Goal: Transaction & Acquisition: Purchase product/service

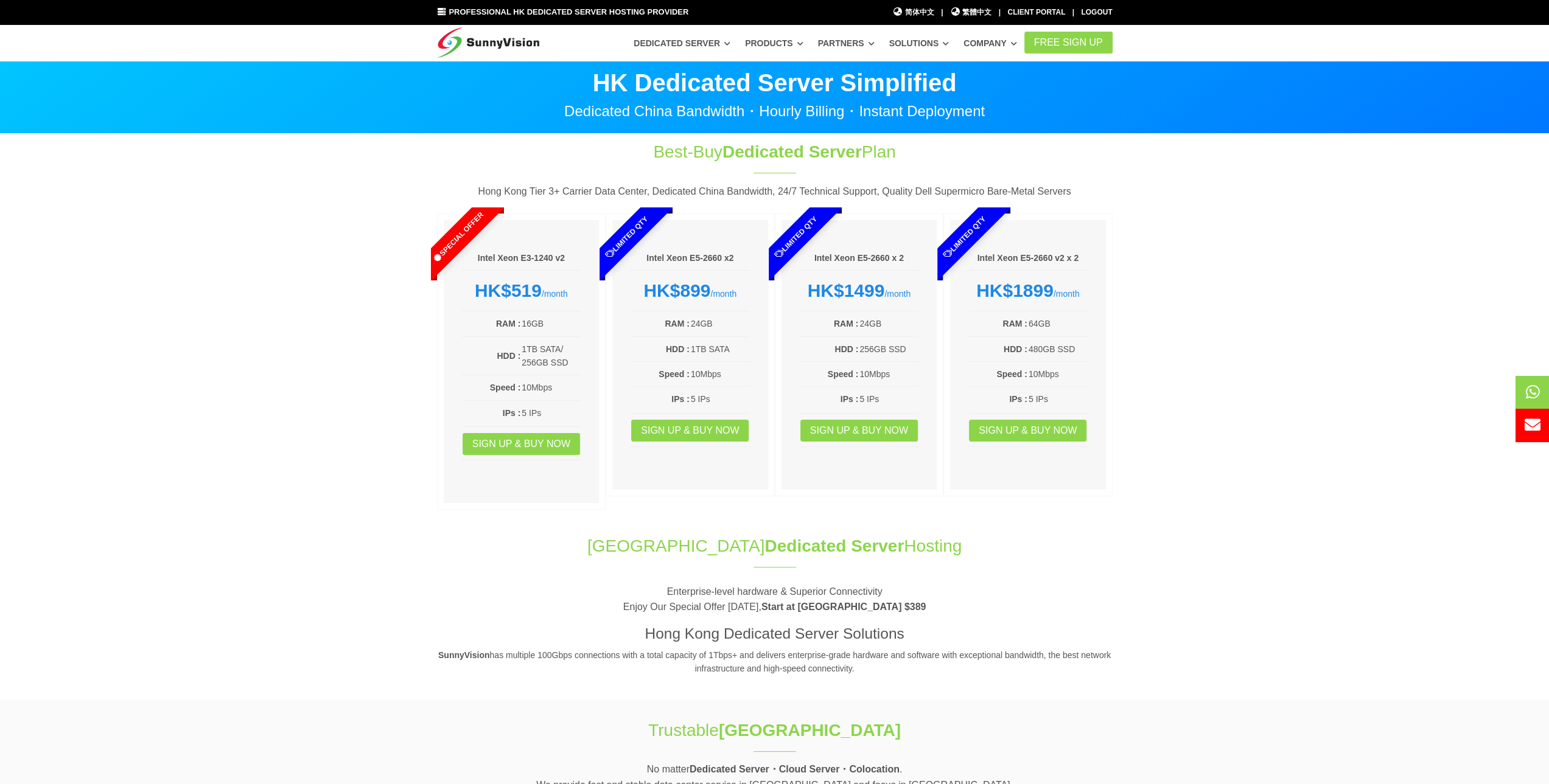
click at [134, 267] on section "Best-Buy Dedicated Server Plan Hong Kong Tier 3+ Carrier Data Center, Dedicated…" at bounding box center [774, 327] width 1549 height 388
drag, startPoint x: 307, startPoint y: 385, endPoint x: 357, endPoint y: 408, distance: 55.0
click at [310, 383] on section "Best-Buy Dedicated Server Plan Hong Kong Tier 3+ Carrier Data Center, Dedicated…" at bounding box center [774, 327] width 1549 height 388
click at [515, 550] on h1 "Hong Kong Dedicated Server Hosting" at bounding box center [774, 546] width 675 height 23
click at [520, 438] on link "Sign up & Buy Now" at bounding box center [521, 444] width 117 height 22
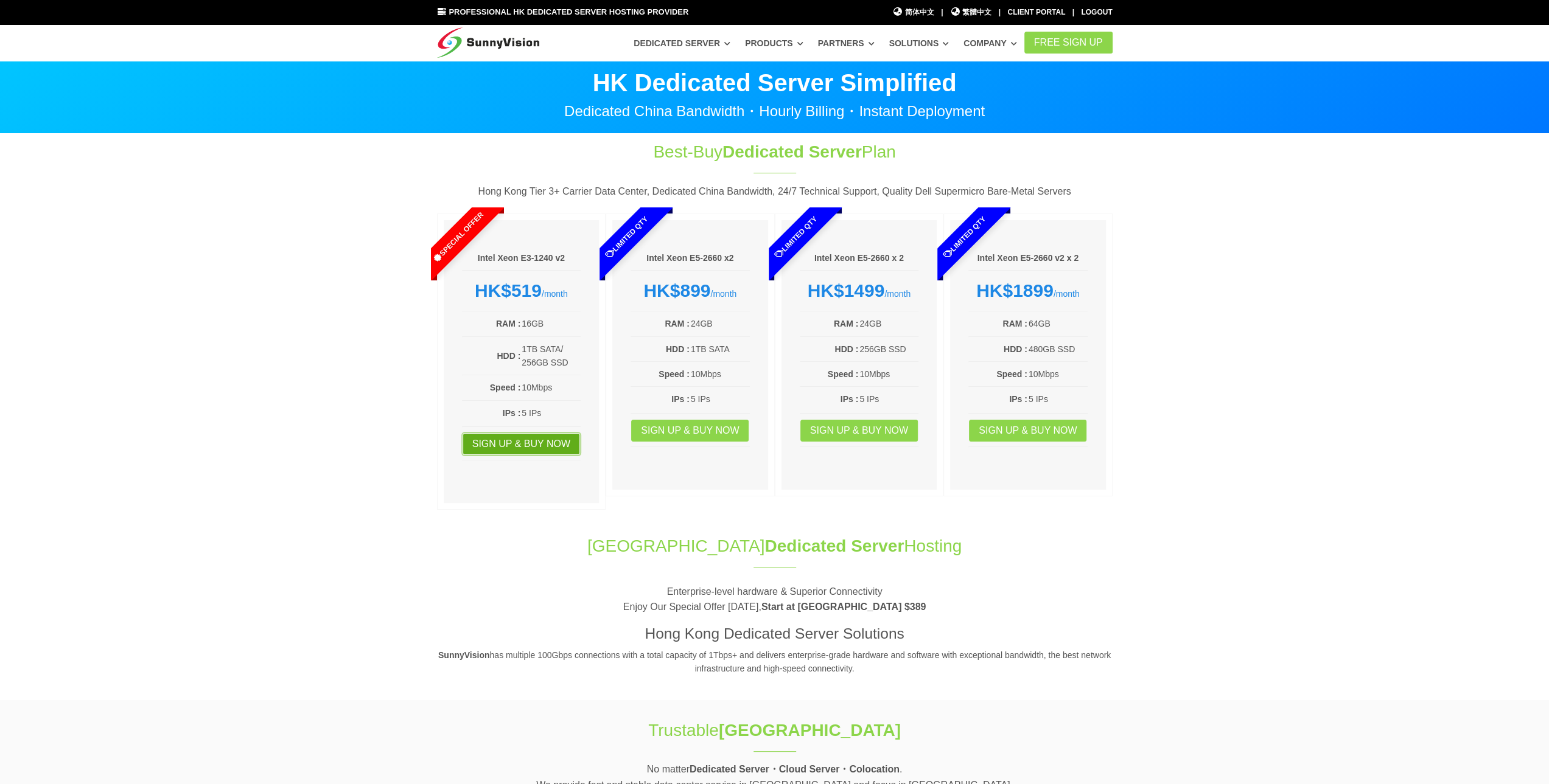
click at [535, 441] on link "Sign up & Buy Now" at bounding box center [521, 444] width 117 height 22
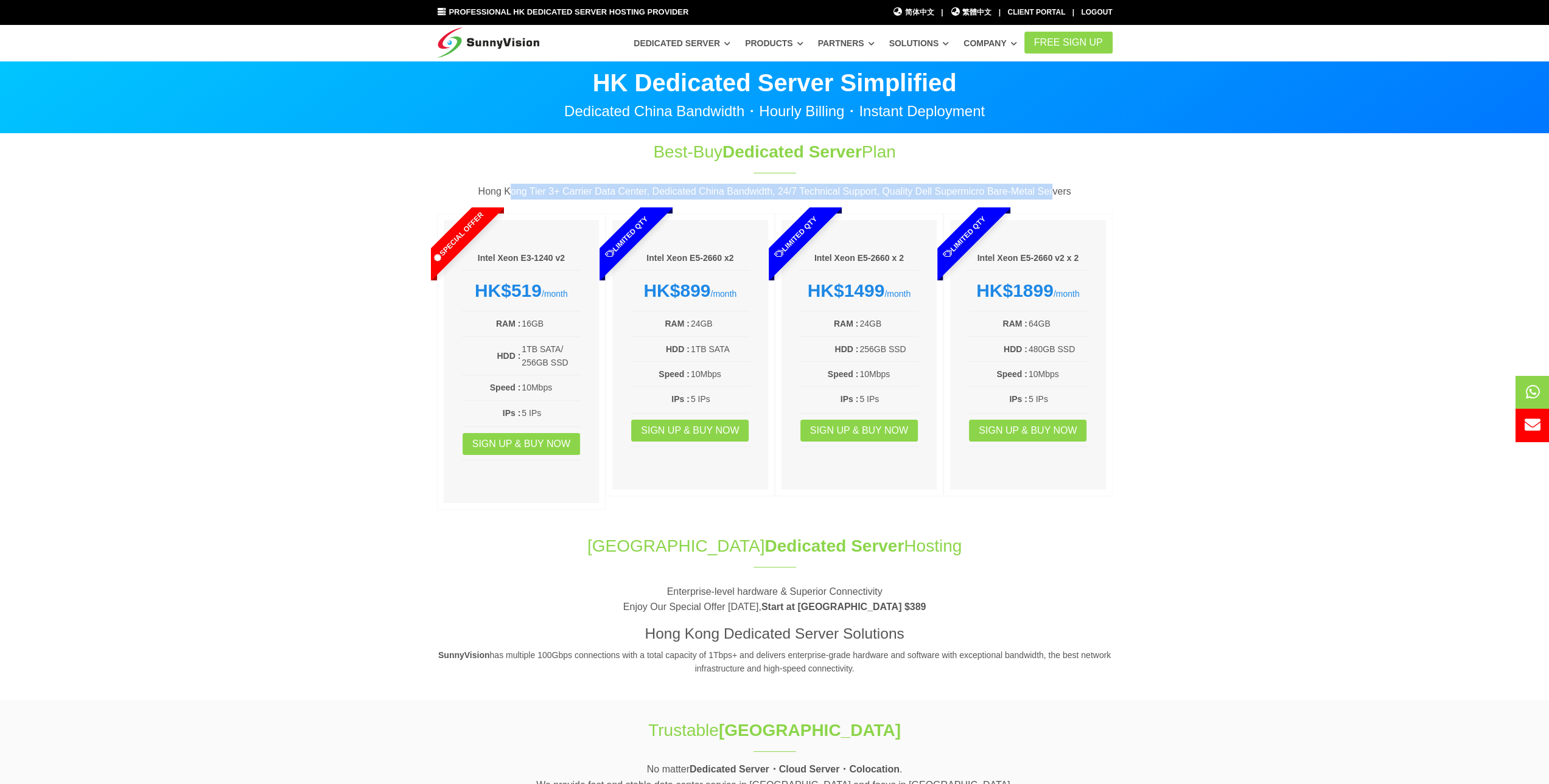
drag, startPoint x: 515, startPoint y: 188, endPoint x: 1047, endPoint y: 189, distance: 532.0
click at [1047, 189] on p "Hong Kong Tier 3+ Carrier Data Center, Dedicated China Bandwidth, 24/7 Technica…" at bounding box center [774, 192] width 675 height 16
drag, startPoint x: 1058, startPoint y: 188, endPoint x: 493, endPoint y: 191, distance: 565.0
click at [493, 191] on p "Hong Kong Tier 3+ Carrier Data Center, Dedicated China Bandwidth, 24/7 Technica…" at bounding box center [774, 192] width 675 height 16
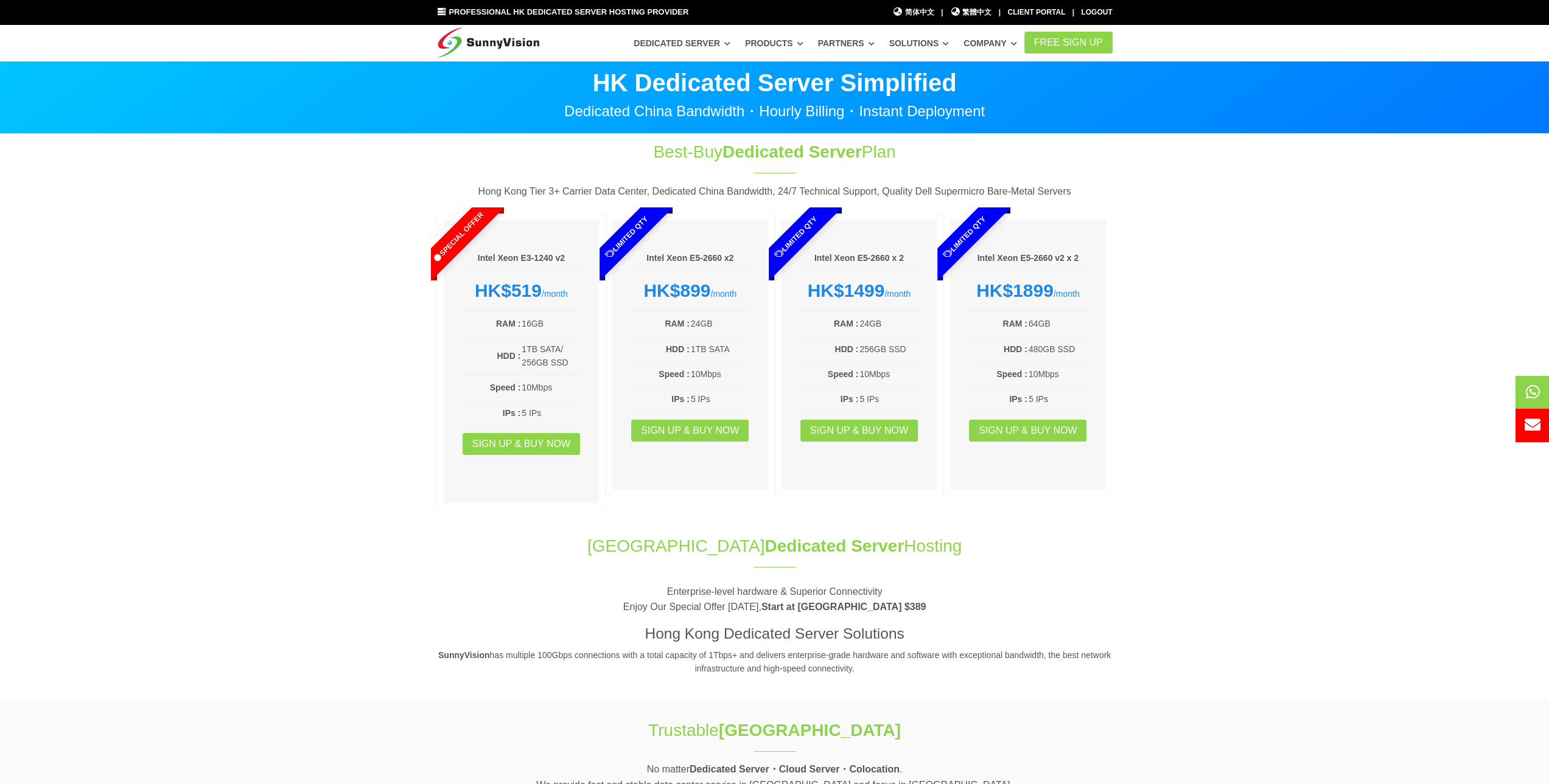
click at [483, 253] on div "Special Offer" at bounding box center [467, 244] width 73 height 73
click at [513, 440] on link "Sign up & Buy Now" at bounding box center [521, 444] width 117 height 22
click at [723, 149] on h1 "Best-Buy Dedicated Server Plan" at bounding box center [774, 152] width 405 height 23
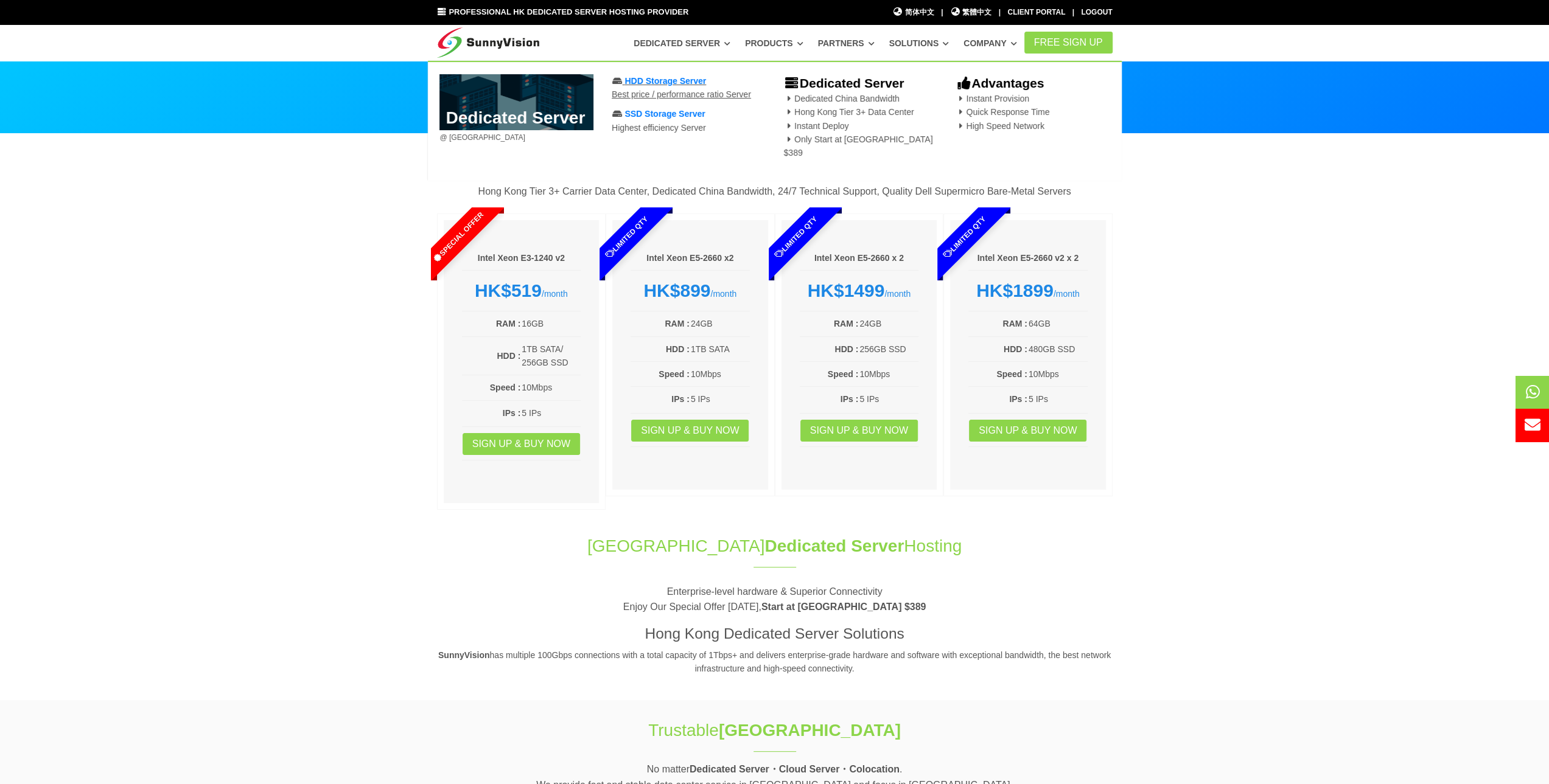
click at [665, 81] on span "HDD Storage Server" at bounding box center [665, 80] width 81 height 10
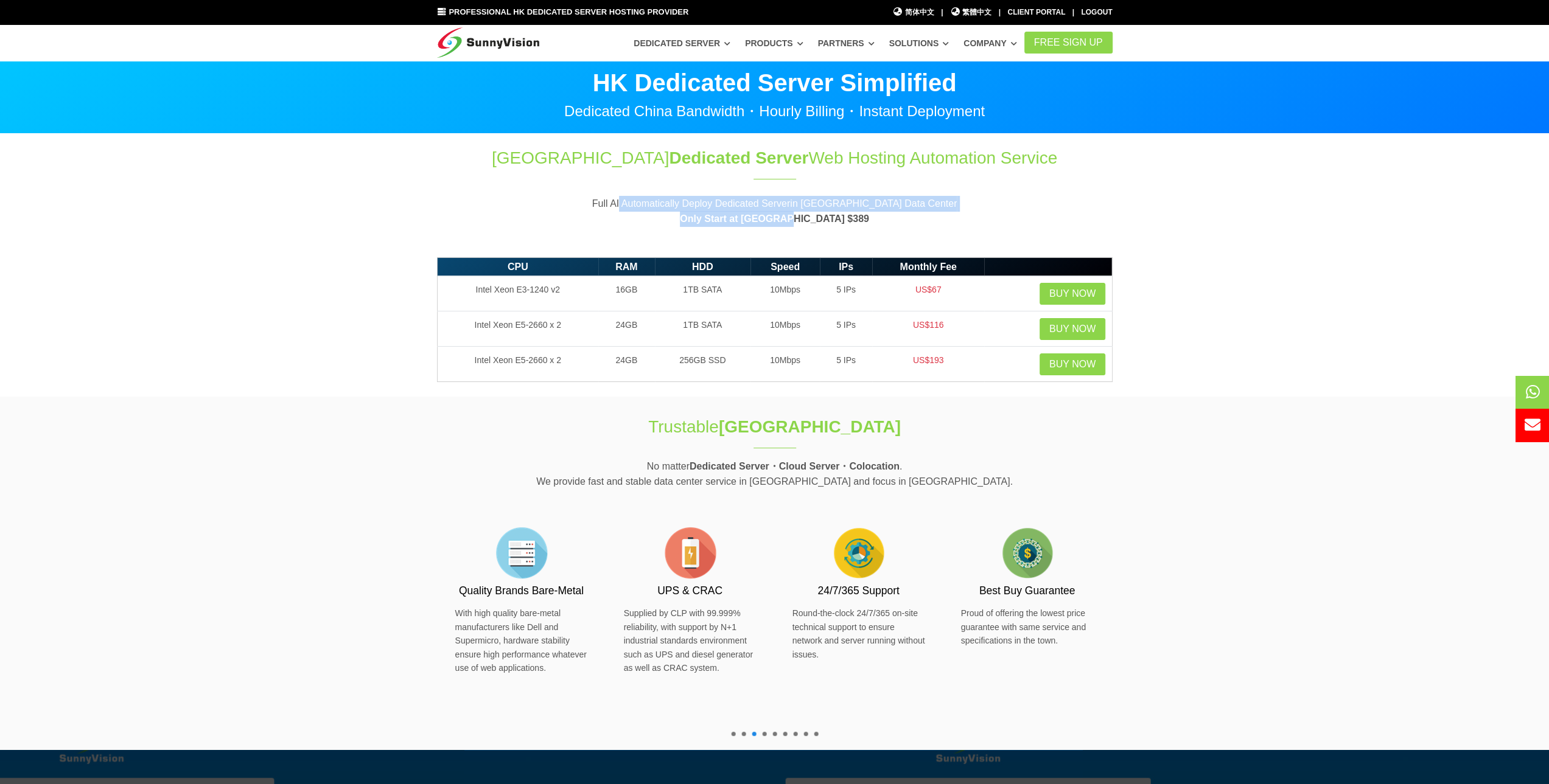
drag, startPoint x: 630, startPoint y: 205, endPoint x: 863, endPoint y: 213, distance: 233.1
click at [860, 213] on p "Full AI Automatically Deploy Dedicated Serverin Hong Kong Data Center Only Star…" at bounding box center [774, 211] width 675 height 31
click at [881, 203] on p "Full AI Automatically Deploy Dedicated Serverin Hong Kong Data Center Only Star…" at bounding box center [774, 211] width 675 height 31
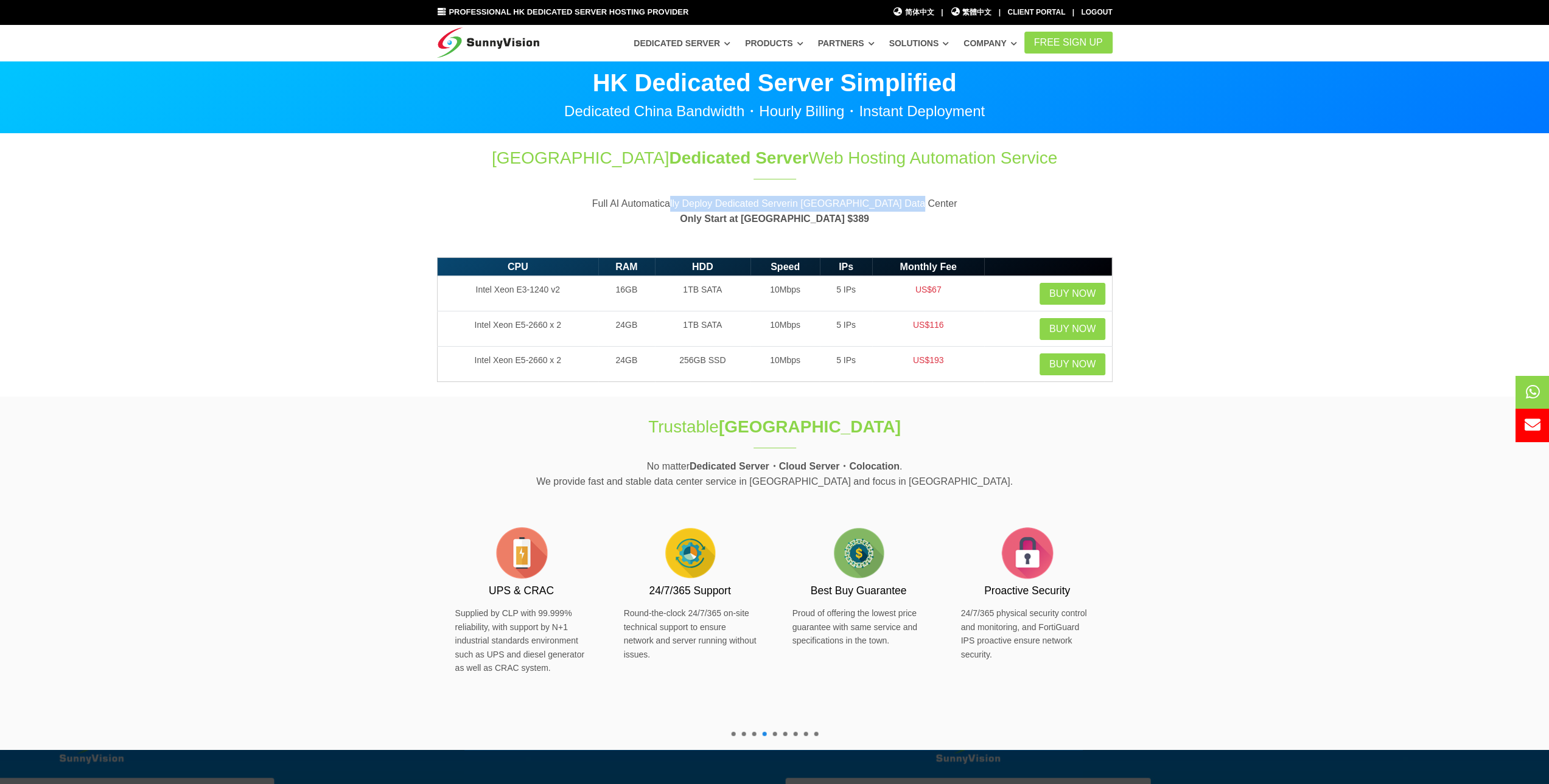
drag, startPoint x: 913, startPoint y: 206, endPoint x: 679, endPoint y: 200, distance: 234.1
click at [679, 200] on p "Full AI Automatically Deploy Dedicated Serverin Hong Kong Data Center Only Star…" at bounding box center [774, 211] width 675 height 31
click at [815, 223] on strong "Only Start at HKD $389" at bounding box center [774, 218] width 190 height 10
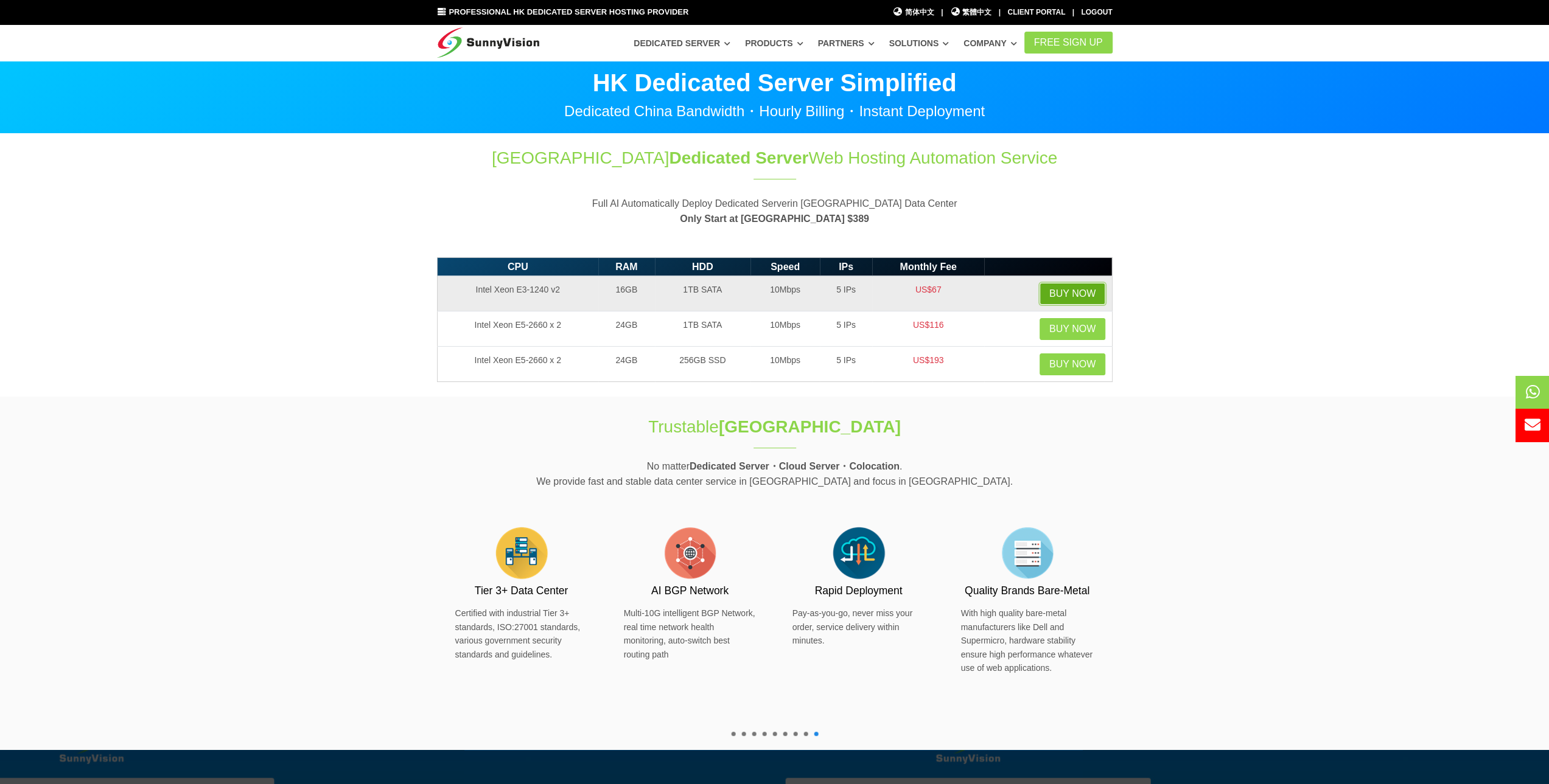
click at [1071, 293] on link "Buy Now" at bounding box center [1072, 294] width 66 height 22
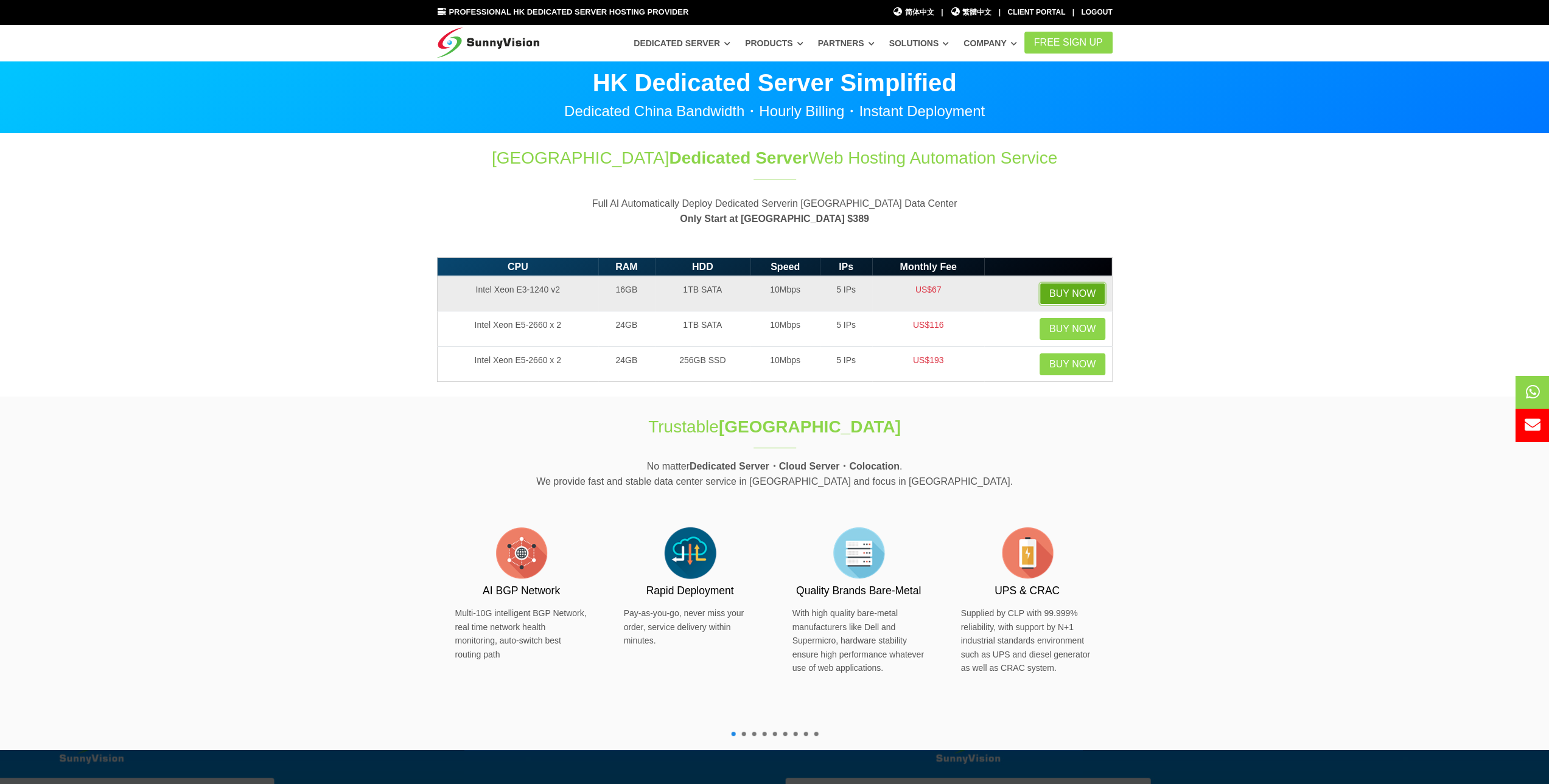
click at [1084, 289] on link "Buy Now" at bounding box center [1072, 294] width 66 height 22
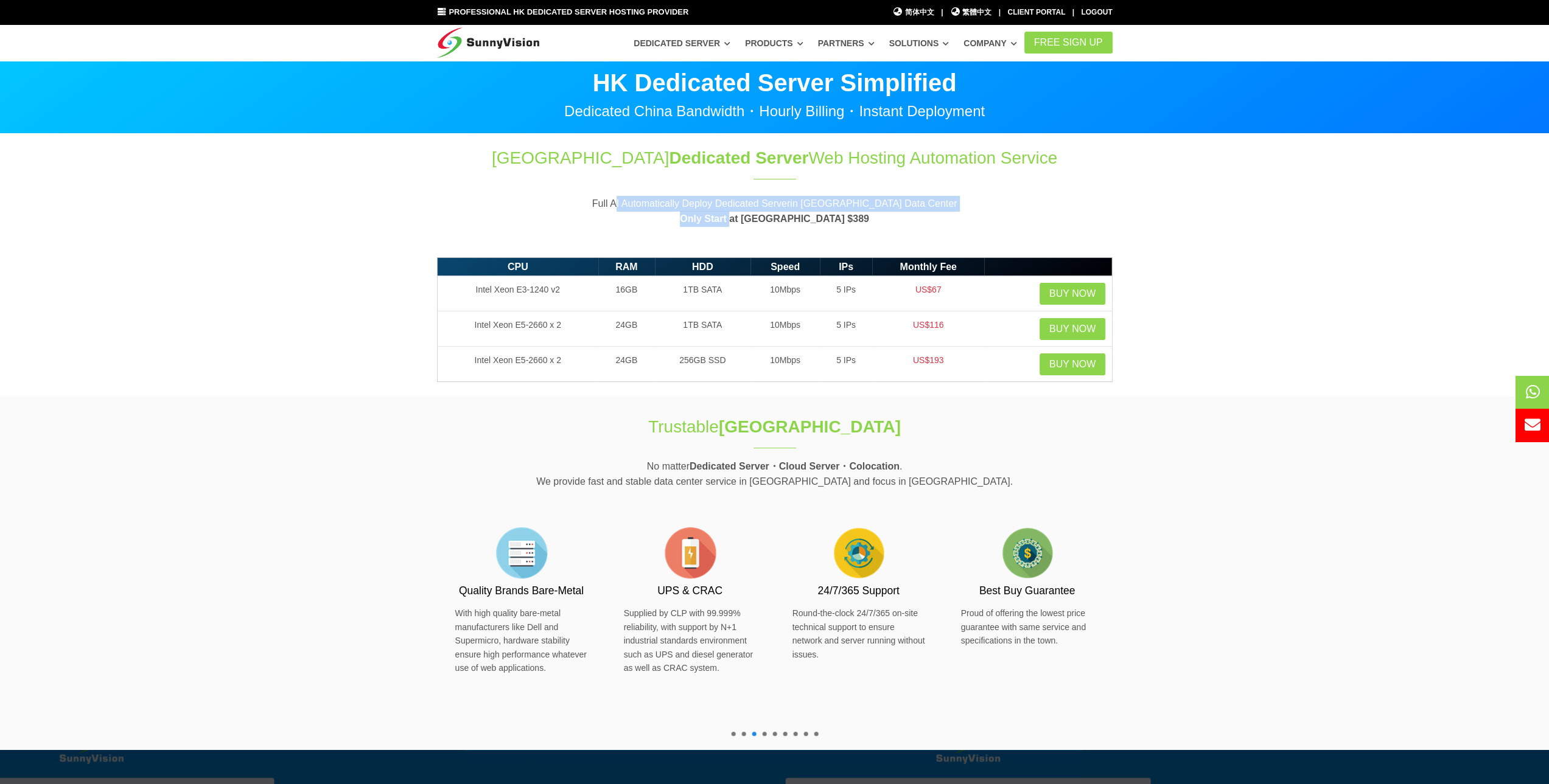
drag, startPoint x: 672, startPoint y: 207, endPoint x: 769, endPoint y: 211, distance: 97.1
click at [769, 211] on p "Full AI Automatically Deploy Dedicated Serverin Hong Kong Data Center Only Star…" at bounding box center [774, 211] width 675 height 31
click at [773, 211] on p "Full AI Automatically Deploy Dedicated Serverin Hong Kong Data Center Only Star…" at bounding box center [774, 211] width 675 height 31
drag, startPoint x: 814, startPoint y: 217, endPoint x: 750, endPoint y: 206, distance: 64.9
click at [754, 208] on p "Full AI Automatically Deploy Dedicated Serverin Hong Kong Data Center Only Star…" at bounding box center [774, 211] width 675 height 31
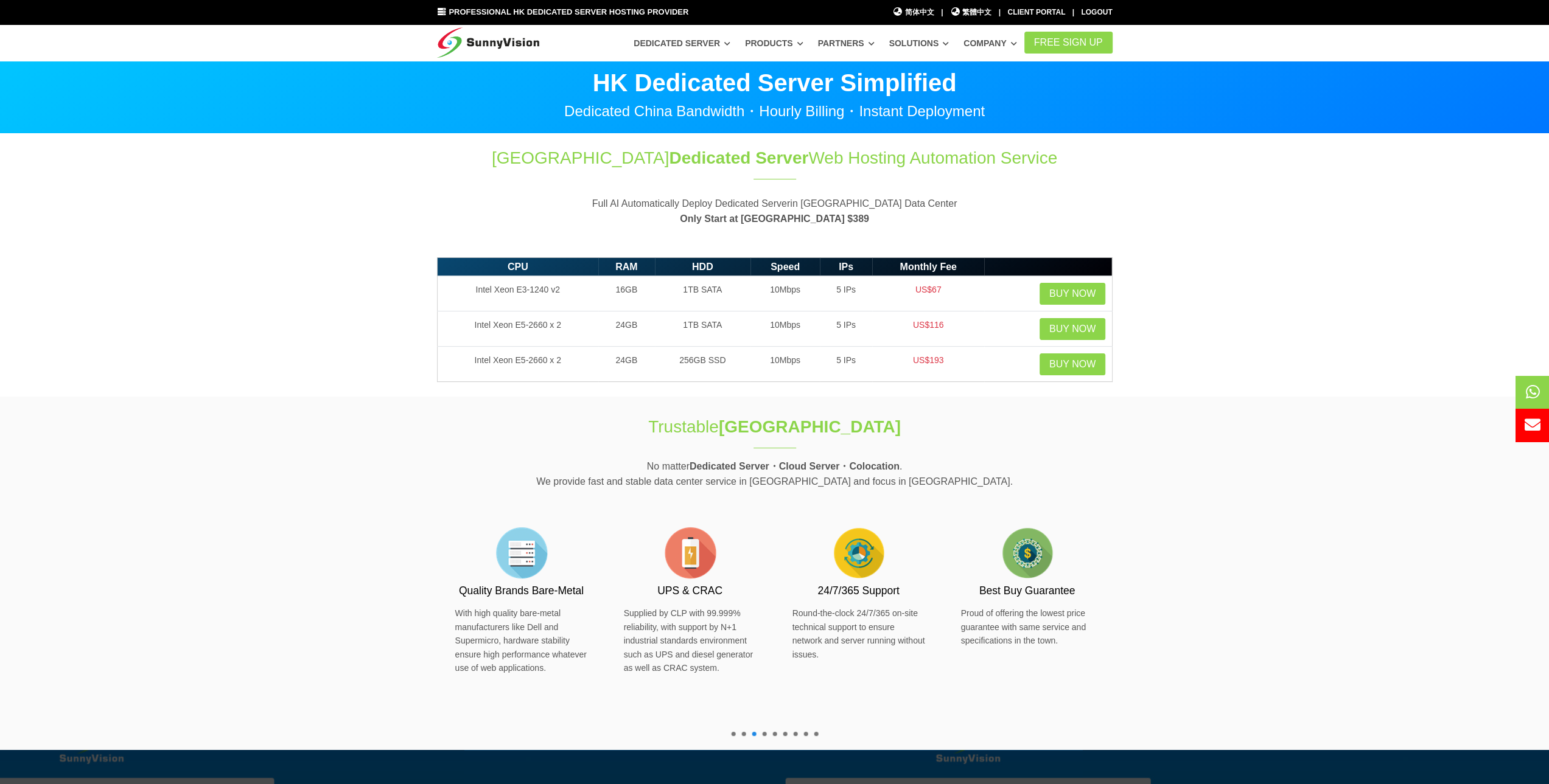
click at [750, 205] on p "Full AI Automatically Deploy Dedicated Serverin Hong Kong Data Center Only Star…" at bounding box center [774, 211] width 675 height 31
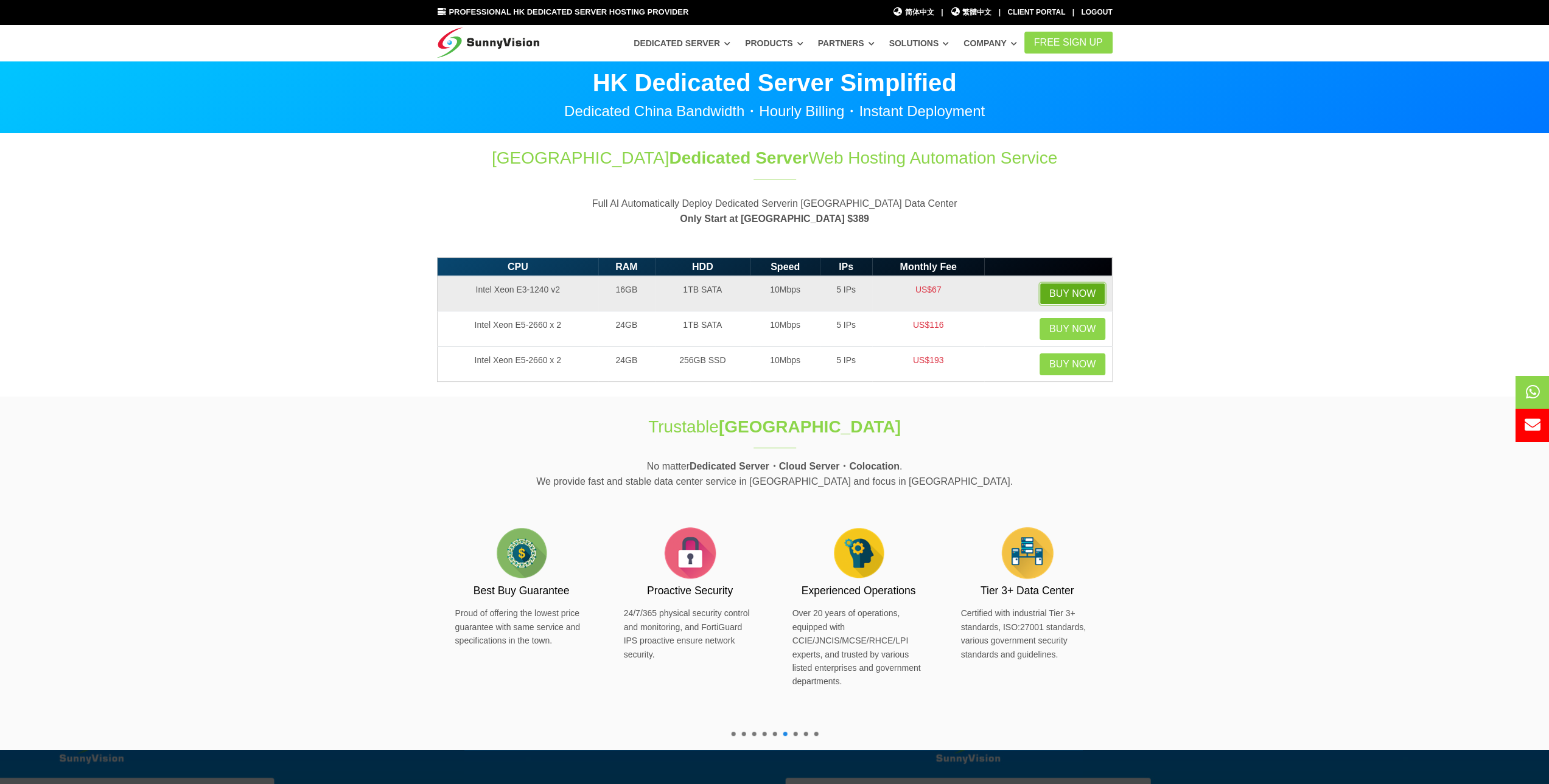
click at [1073, 290] on link "Buy Now" at bounding box center [1072, 294] width 66 height 22
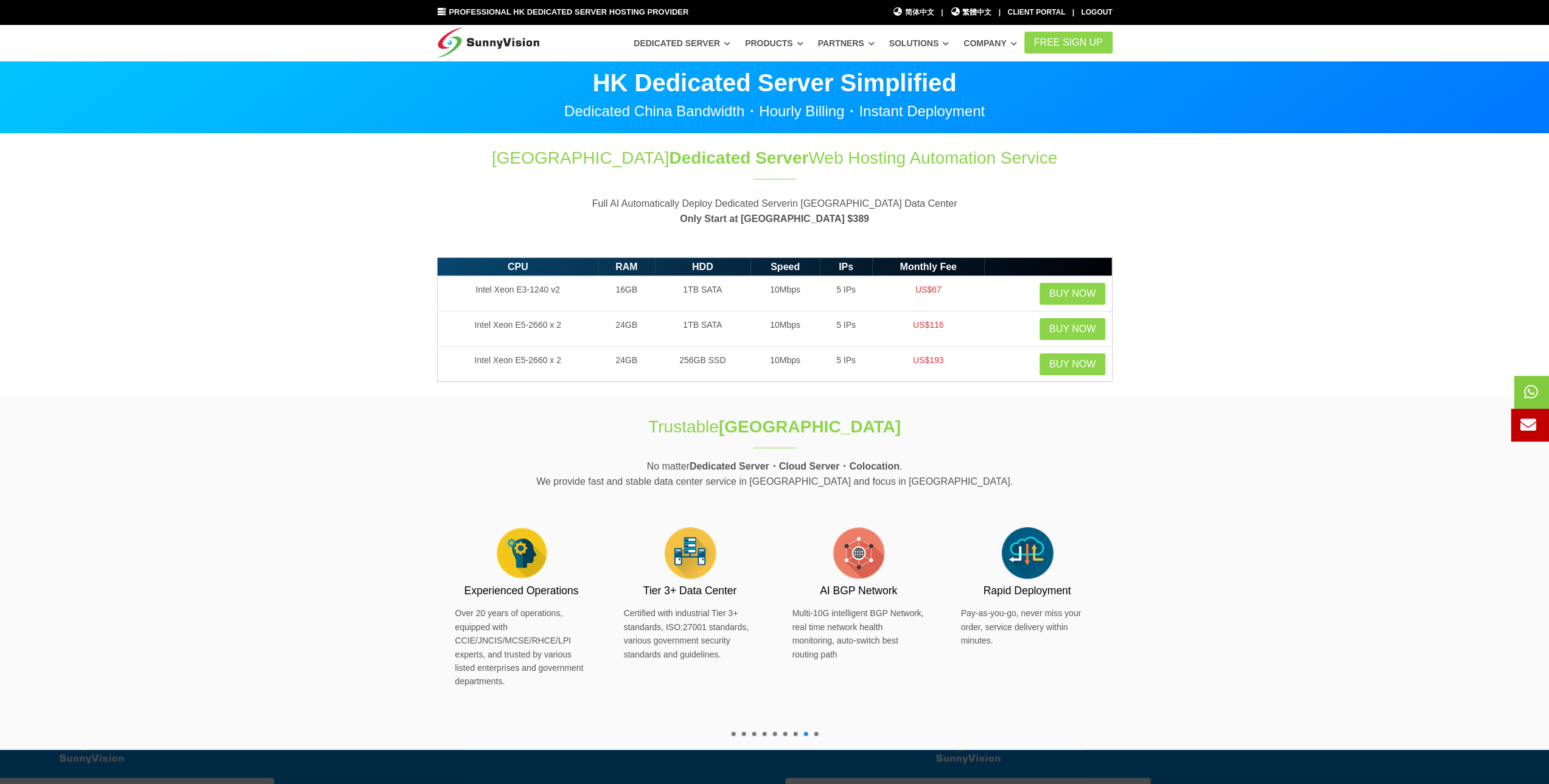
click at [1533, 390] on icon at bounding box center [1531, 392] width 14 height 16
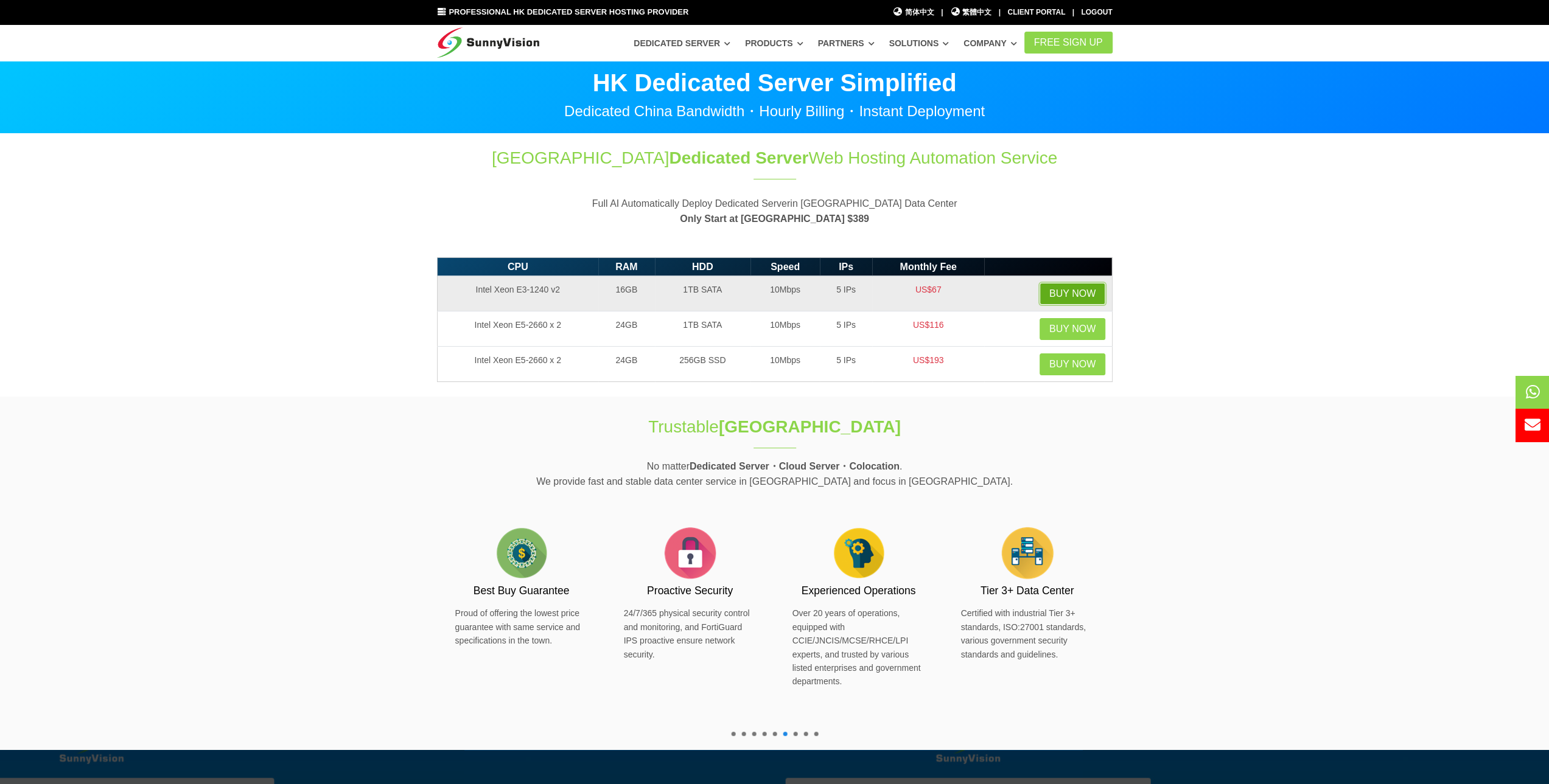
click at [1070, 289] on link "Buy Now" at bounding box center [1072, 294] width 66 height 22
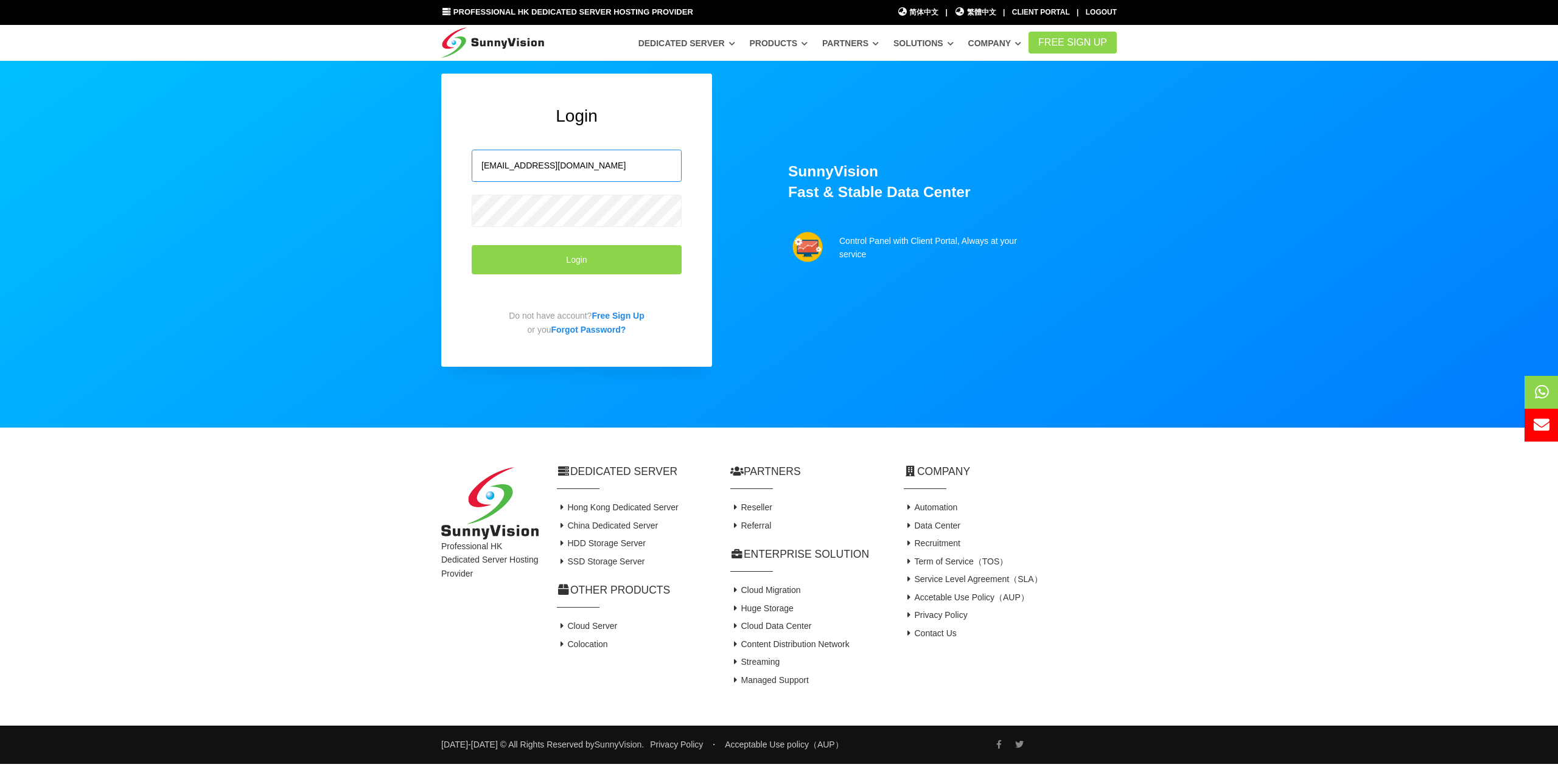
click at [607, 160] on input "[EMAIL_ADDRESS][DOMAIN_NAME]" at bounding box center [577, 166] width 210 height 32
click at [574, 259] on button "Login" at bounding box center [577, 260] width 210 height 30
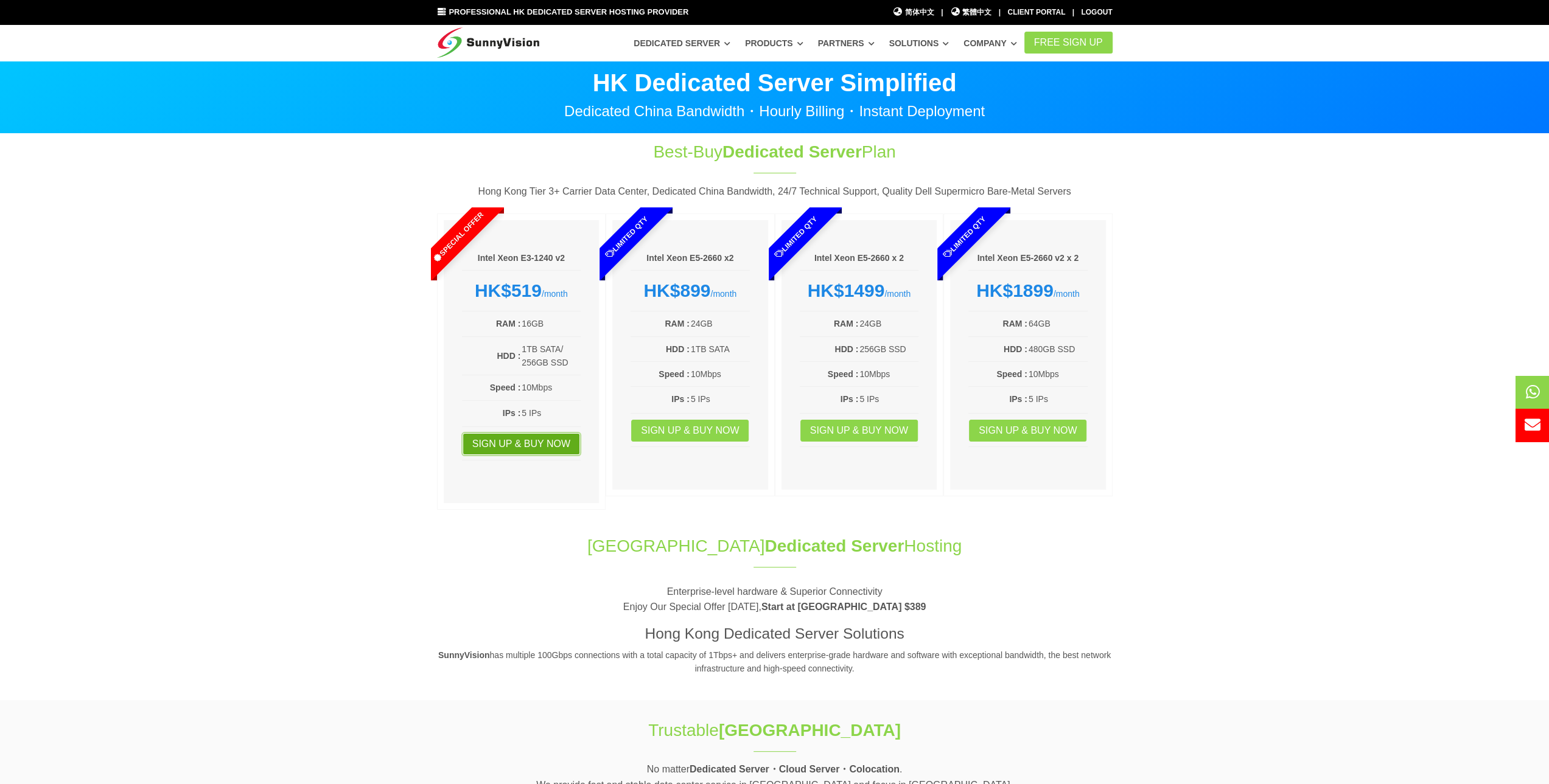
click at [544, 438] on link "Sign up & Buy Now" at bounding box center [521, 444] width 117 height 22
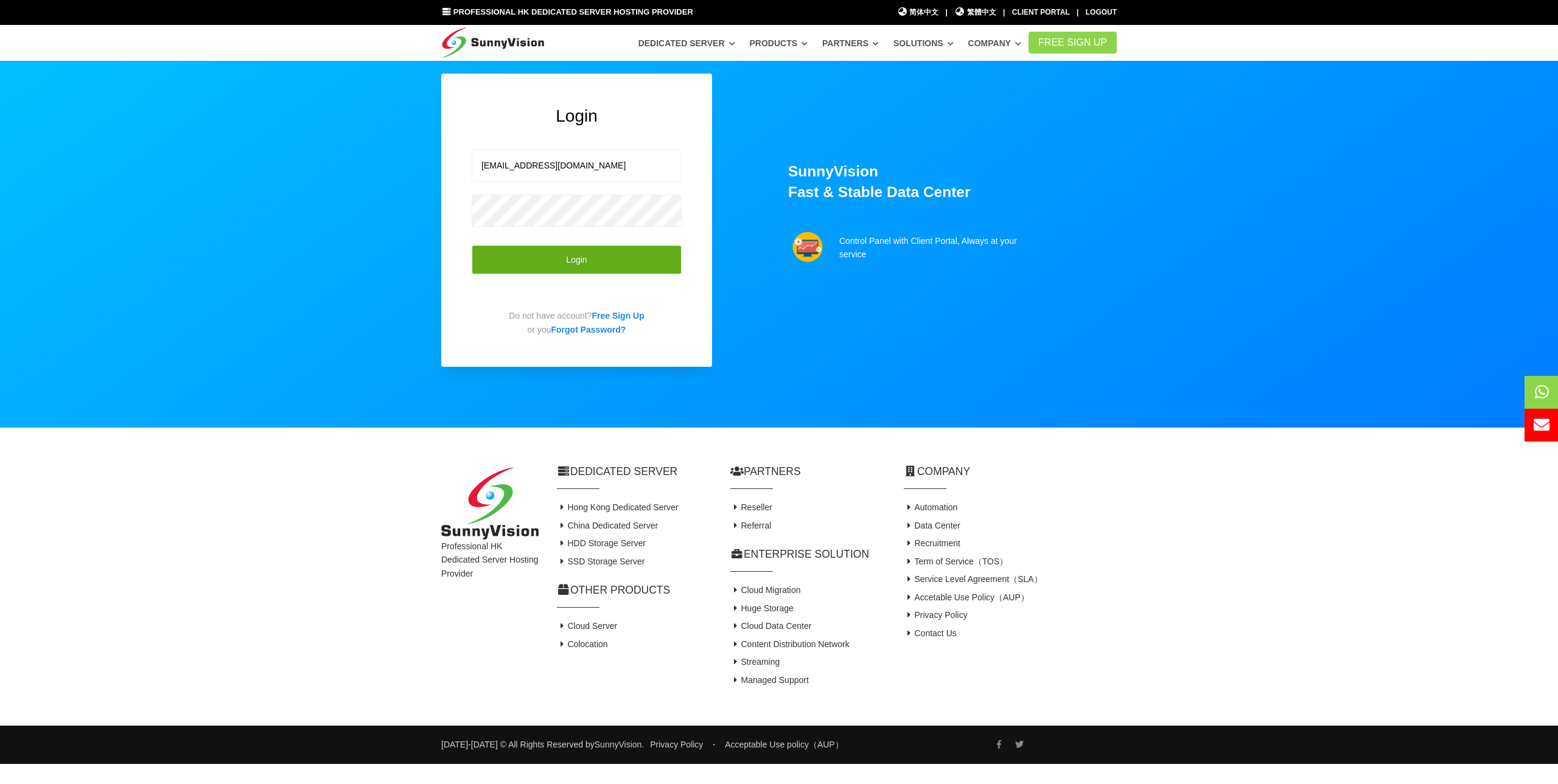
click at [582, 258] on button "Login" at bounding box center [577, 260] width 210 height 30
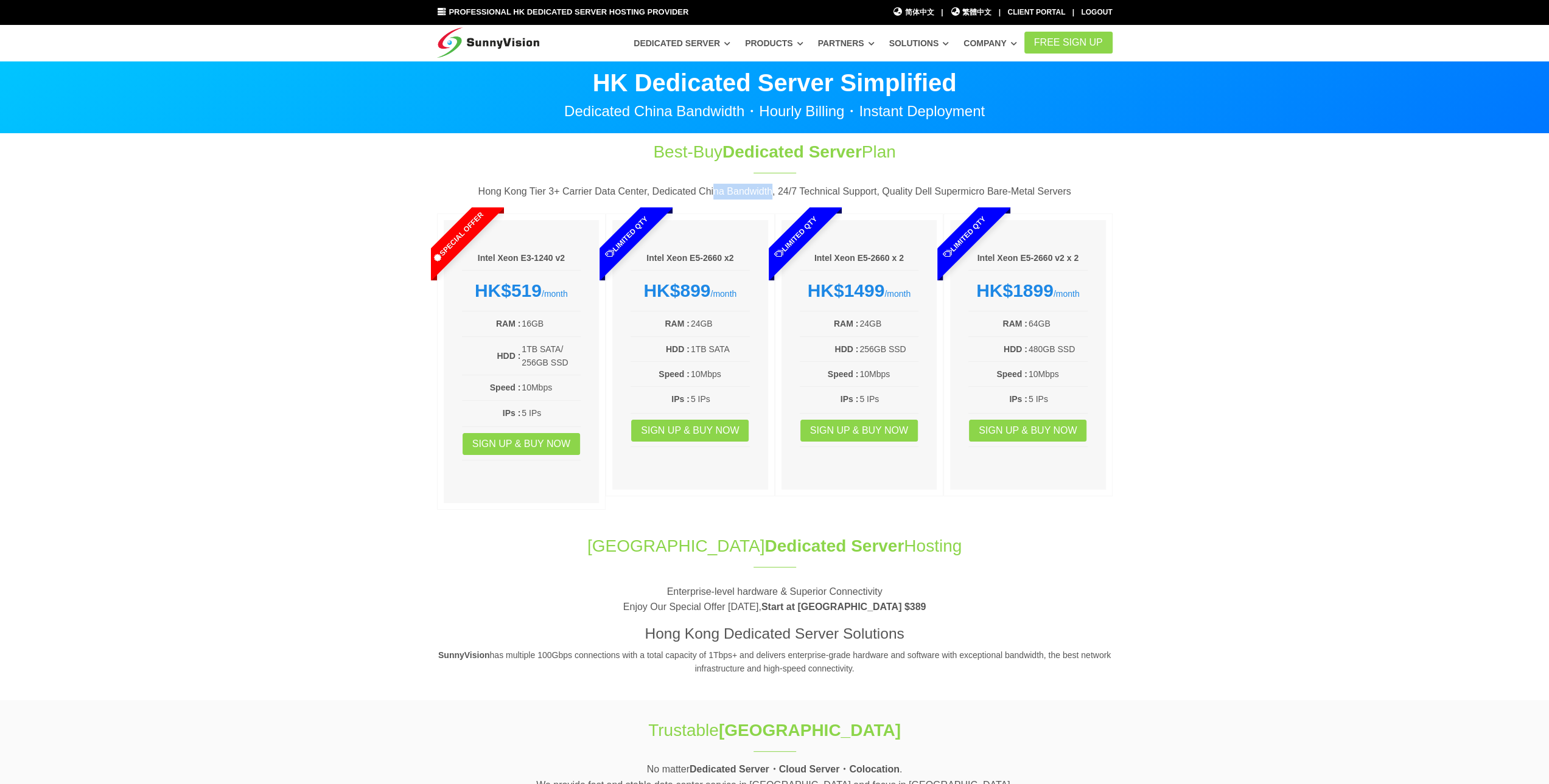
drag, startPoint x: 786, startPoint y: 191, endPoint x: 810, endPoint y: 195, distance: 24.3
click at [809, 195] on p "Hong Kong Tier 3+ Carrier Data Center, Dedicated China Bandwidth, 24/7 Technica…" at bounding box center [774, 192] width 675 height 16
click at [810, 195] on p "Hong Kong Tier 3+ Carrier Data Center, Dedicated China Bandwidth, 24/7 Technica…" at bounding box center [774, 192] width 675 height 16
drag, startPoint x: 845, startPoint y: 114, endPoint x: 748, endPoint y: 116, distance: 97.0
click at [769, 118] on p "Dedicated China Bandwidth・Hourly Billing・Instant Deployment" at bounding box center [774, 111] width 675 height 14
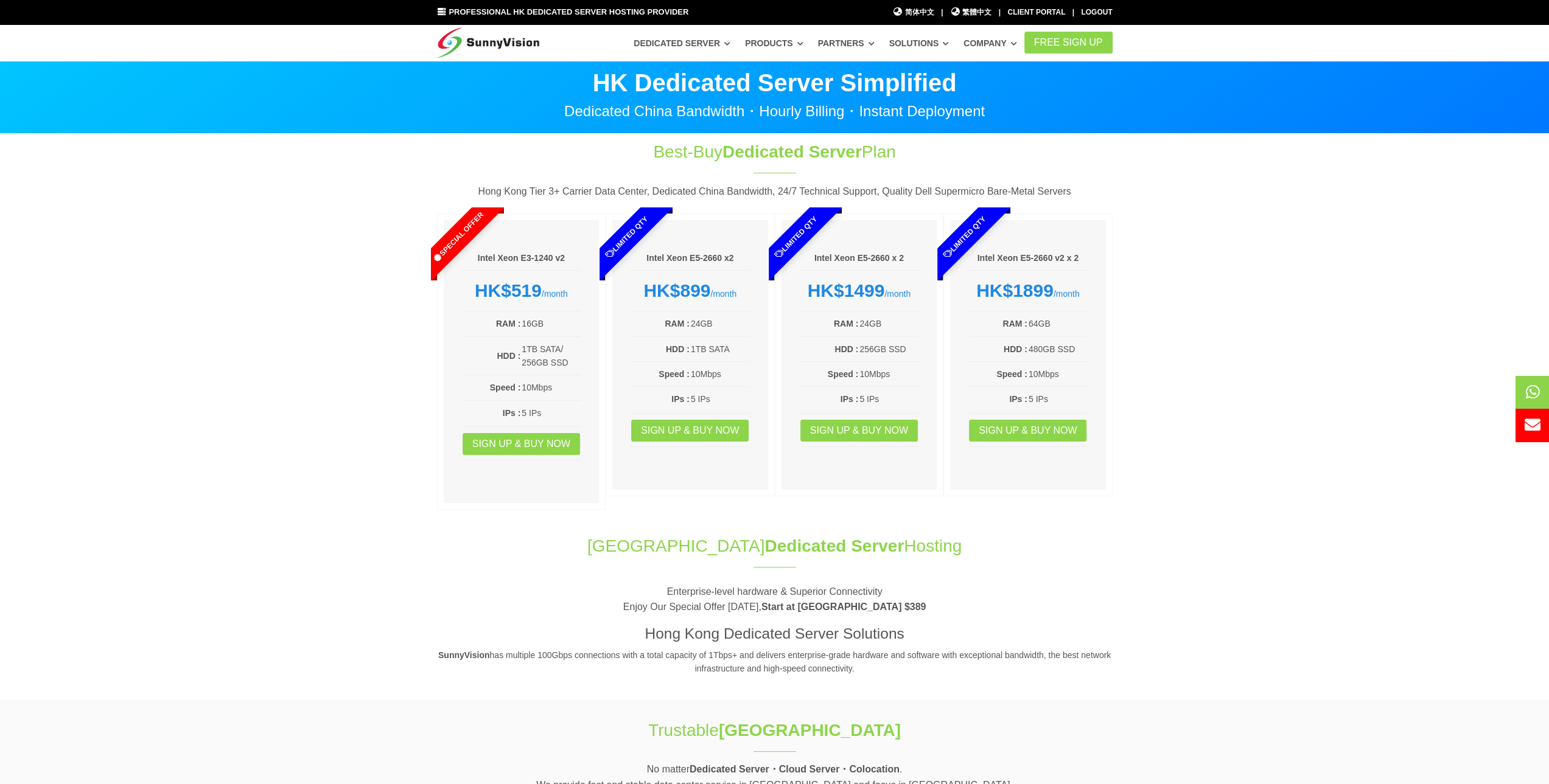
click at [745, 116] on p "Dedicated China Bandwidth・Hourly Billing・Instant Deployment" at bounding box center [774, 111] width 675 height 14
drag, startPoint x: 635, startPoint y: 107, endPoint x: 741, endPoint y: 105, distance: 106.0
click at [636, 106] on p "Dedicated China Bandwidth・Hourly Billing・Instant Deployment" at bounding box center [774, 111] width 675 height 14
drag, startPoint x: 713, startPoint y: 104, endPoint x: 623, endPoint y: 105, distance: 90.0
click at [676, 106] on p "Dedicated China Bandwidth・Hourly Billing・Instant Deployment" at bounding box center [774, 111] width 675 height 14
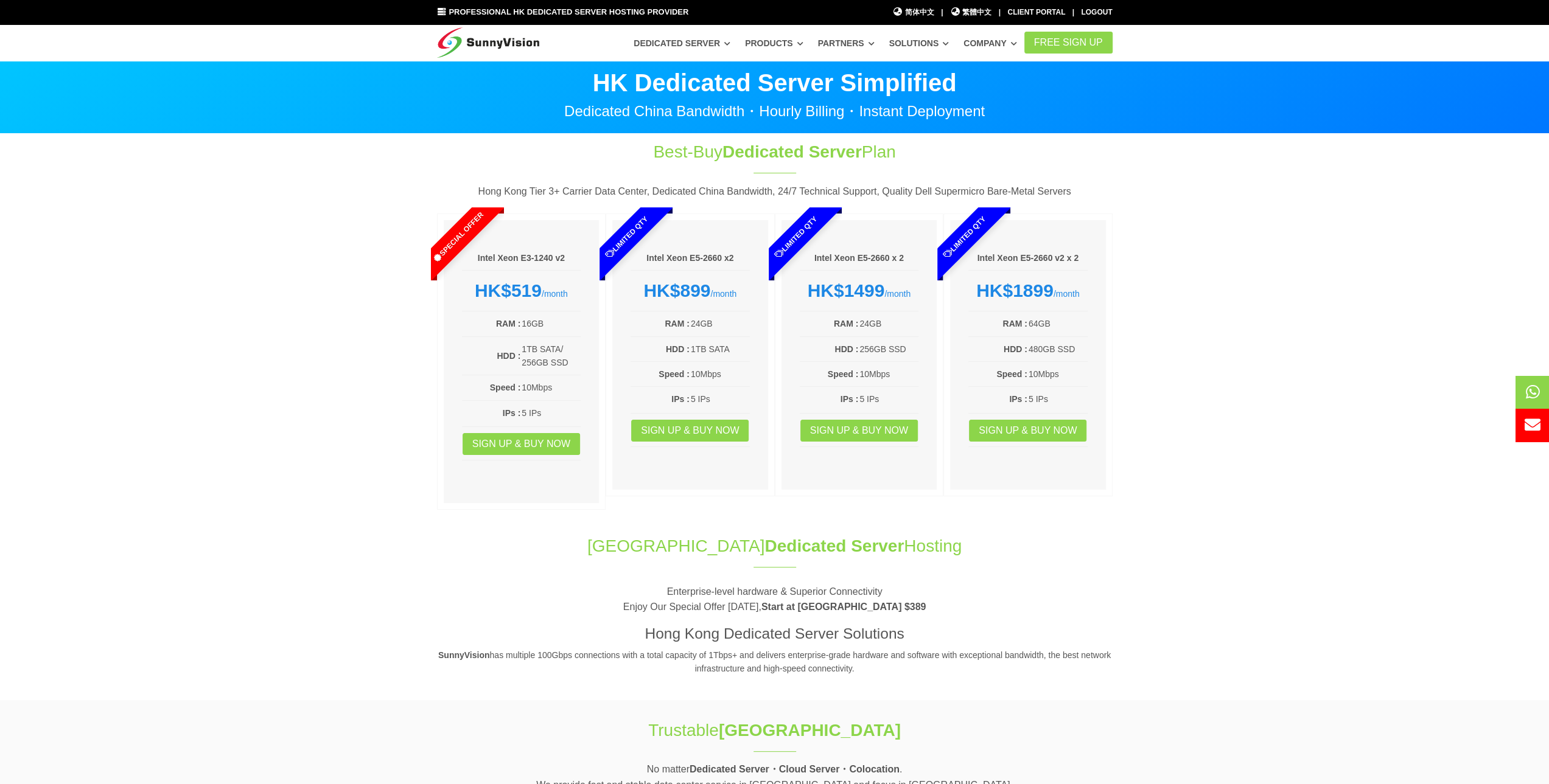
drag, startPoint x: 621, startPoint y: 105, endPoint x: 589, endPoint y: 103, distance: 32.1
click at [608, 104] on p "Dedicated China Bandwidth・Hourly Billing・Instant Deployment" at bounding box center [774, 111] width 675 height 14
drag, startPoint x: 584, startPoint y: 106, endPoint x: 676, endPoint y: 111, distance: 92.1
click at [653, 115] on p "Dedicated China Bandwidth・Hourly Billing・Instant Deployment" at bounding box center [774, 111] width 675 height 14
drag, startPoint x: 676, startPoint y: 111, endPoint x: 763, endPoint y: 109, distance: 87.0
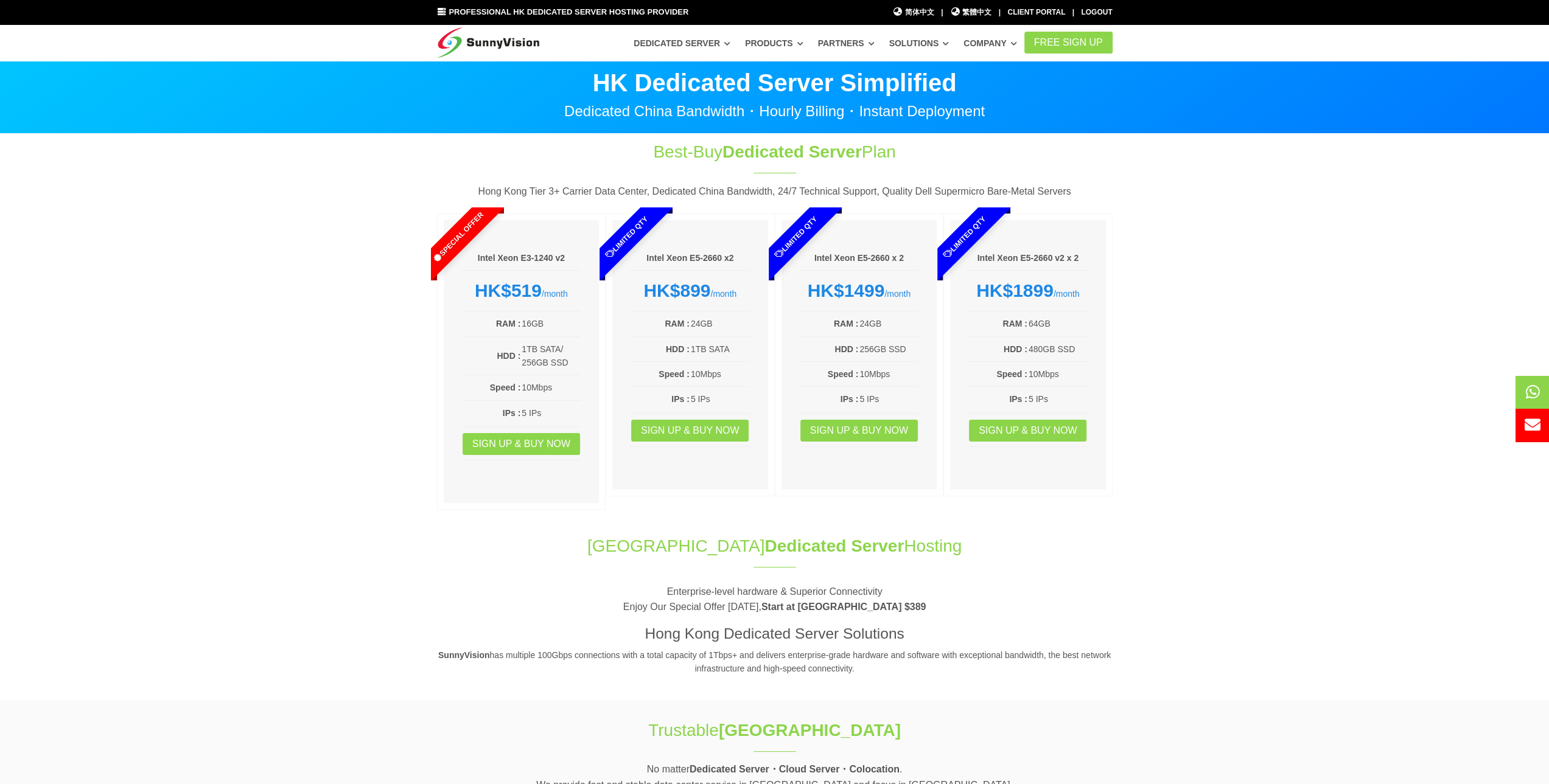
click at [694, 111] on p "Dedicated China Bandwidth・Hourly Billing・Instant Deployment" at bounding box center [774, 111] width 675 height 14
drag, startPoint x: 730, startPoint y: 115, endPoint x: 617, endPoint y: 103, distance: 113.6
click at [635, 100] on div "HK Dedicated Server Simplified Dedicated China Bandwidth・Hourly Billing・Instant…" at bounding box center [774, 89] width 694 height 57
click at [603, 111] on p "Dedicated China Bandwidth・Hourly Billing・Instant Deployment" at bounding box center [774, 111] width 675 height 14
drag, startPoint x: 573, startPoint y: 109, endPoint x: 707, endPoint y: 111, distance: 134.0
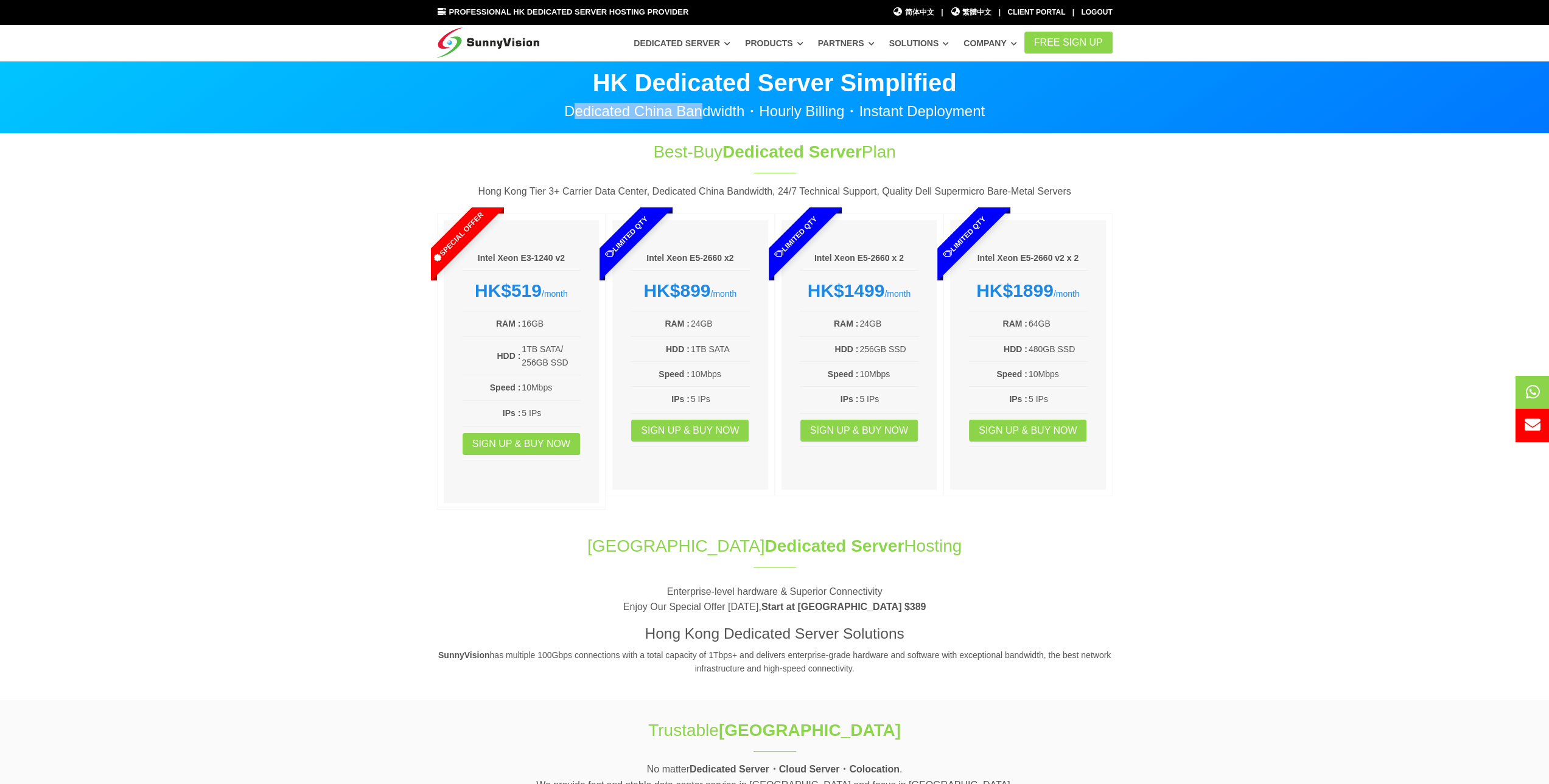
click at [705, 111] on p "Dedicated China Bandwidth・Hourly Billing・Instant Deployment" at bounding box center [774, 111] width 675 height 14
click at [729, 107] on p "Dedicated China Bandwidth・Hourly Billing・Instant Deployment" at bounding box center [774, 111] width 675 height 14
drag, startPoint x: 779, startPoint y: 110, endPoint x: 849, endPoint y: 109, distance: 70.0
click at [846, 110] on p "Dedicated China Bandwidth・Hourly Billing・Instant Deployment" at bounding box center [774, 111] width 675 height 14
click at [955, 107] on p "Dedicated China Bandwidth・Hourly Billing・Instant Deployment" at bounding box center [774, 111] width 675 height 14
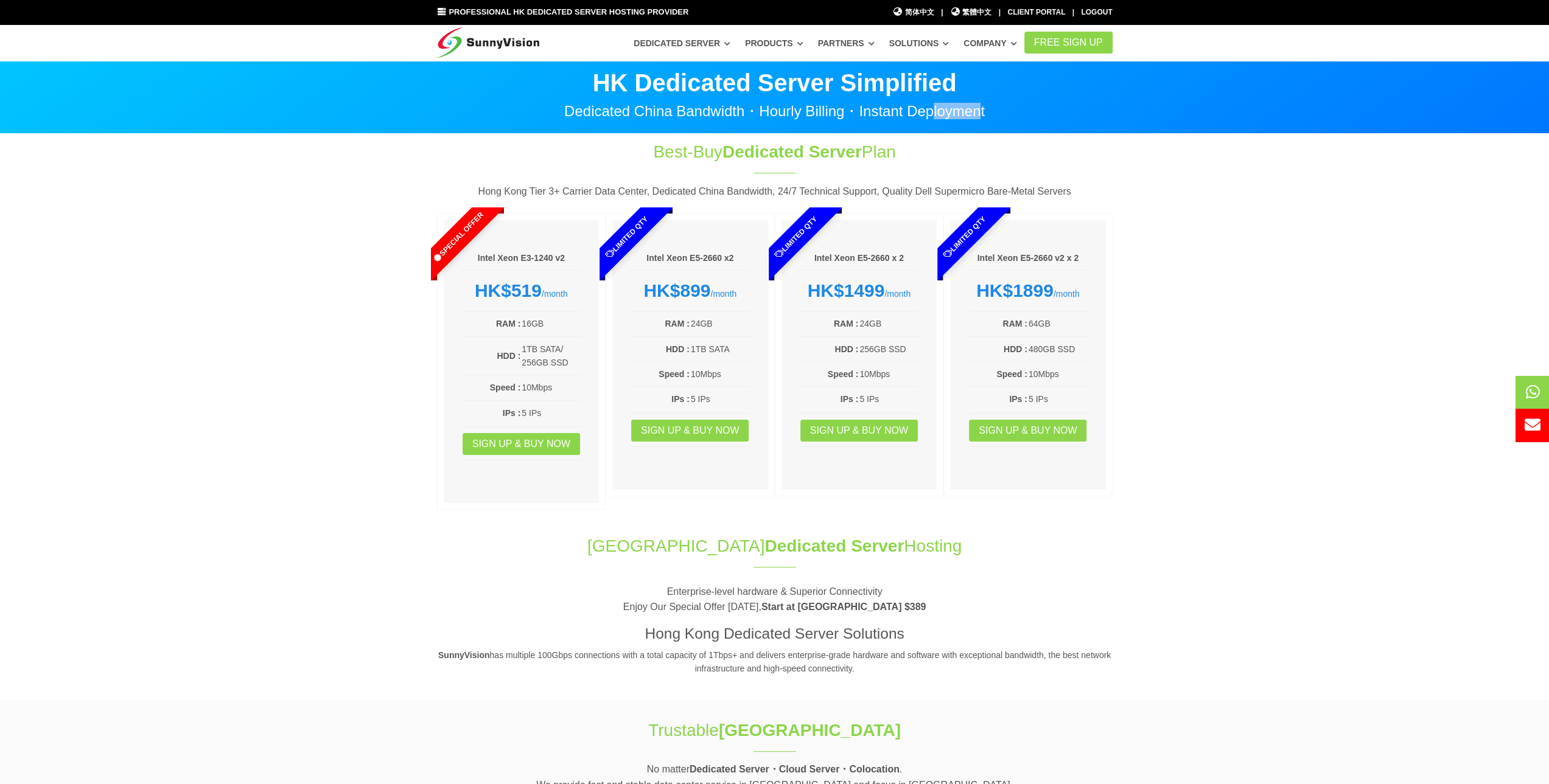
drag, startPoint x: 978, startPoint y: 110, endPoint x: 886, endPoint y: 100, distance: 92.5
click at [905, 104] on p "Dedicated China Bandwidth・Hourly Billing・Instant Deployment" at bounding box center [774, 111] width 675 height 14
drag, startPoint x: 787, startPoint y: 110, endPoint x: 782, endPoint y: 106, distance: 6.4
click at [784, 107] on p "Dedicated China Bandwidth・Hourly Billing・Instant Deployment" at bounding box center [774, 111] width 675 height 14
click at [545, 442] on link "Sign up & Buy Now" at bounding box center [521, 444] width 117 height 22
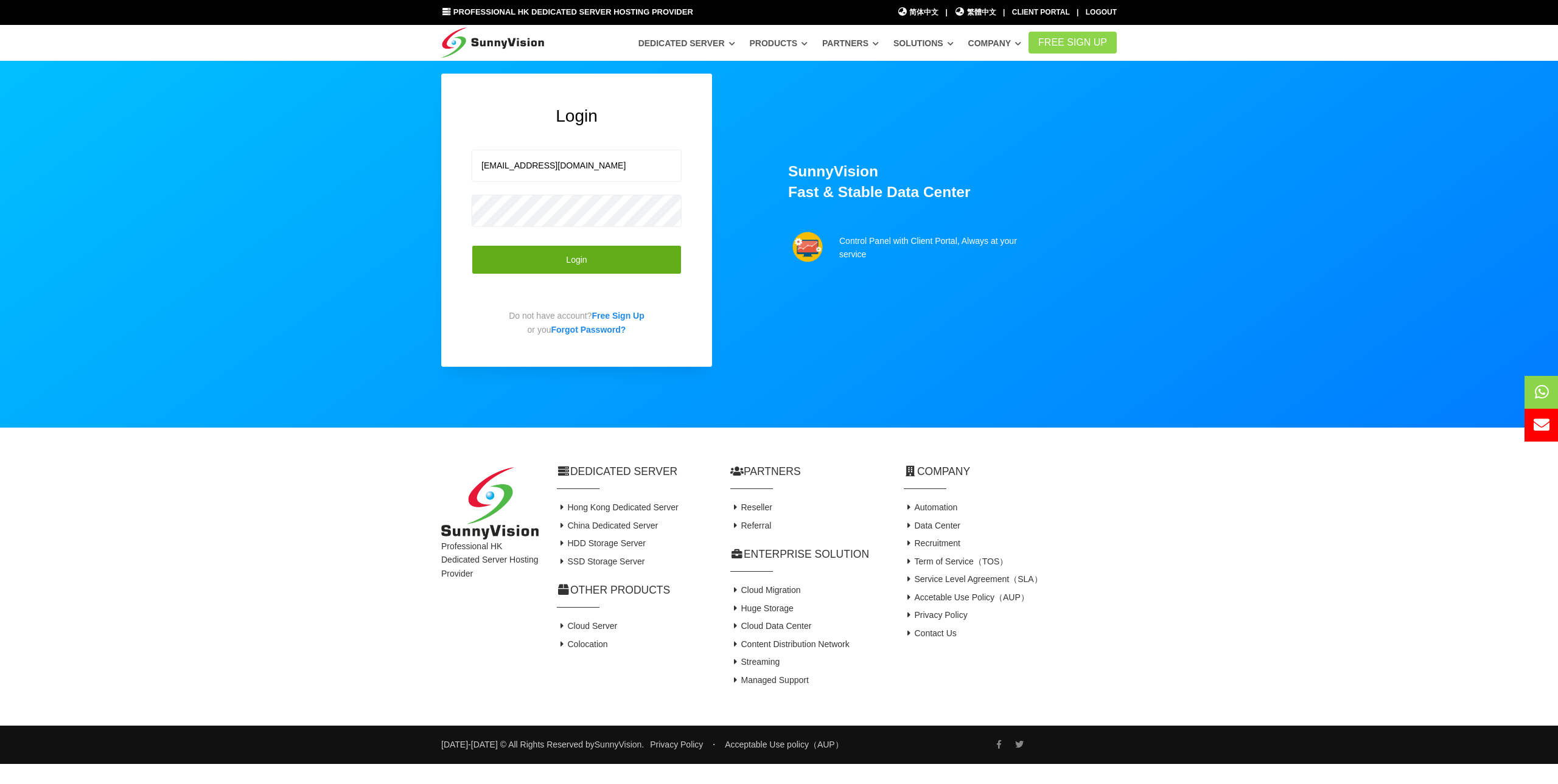
click at [579, 257] on button "Login" at bounding box center [577, 260] width 210 height 30
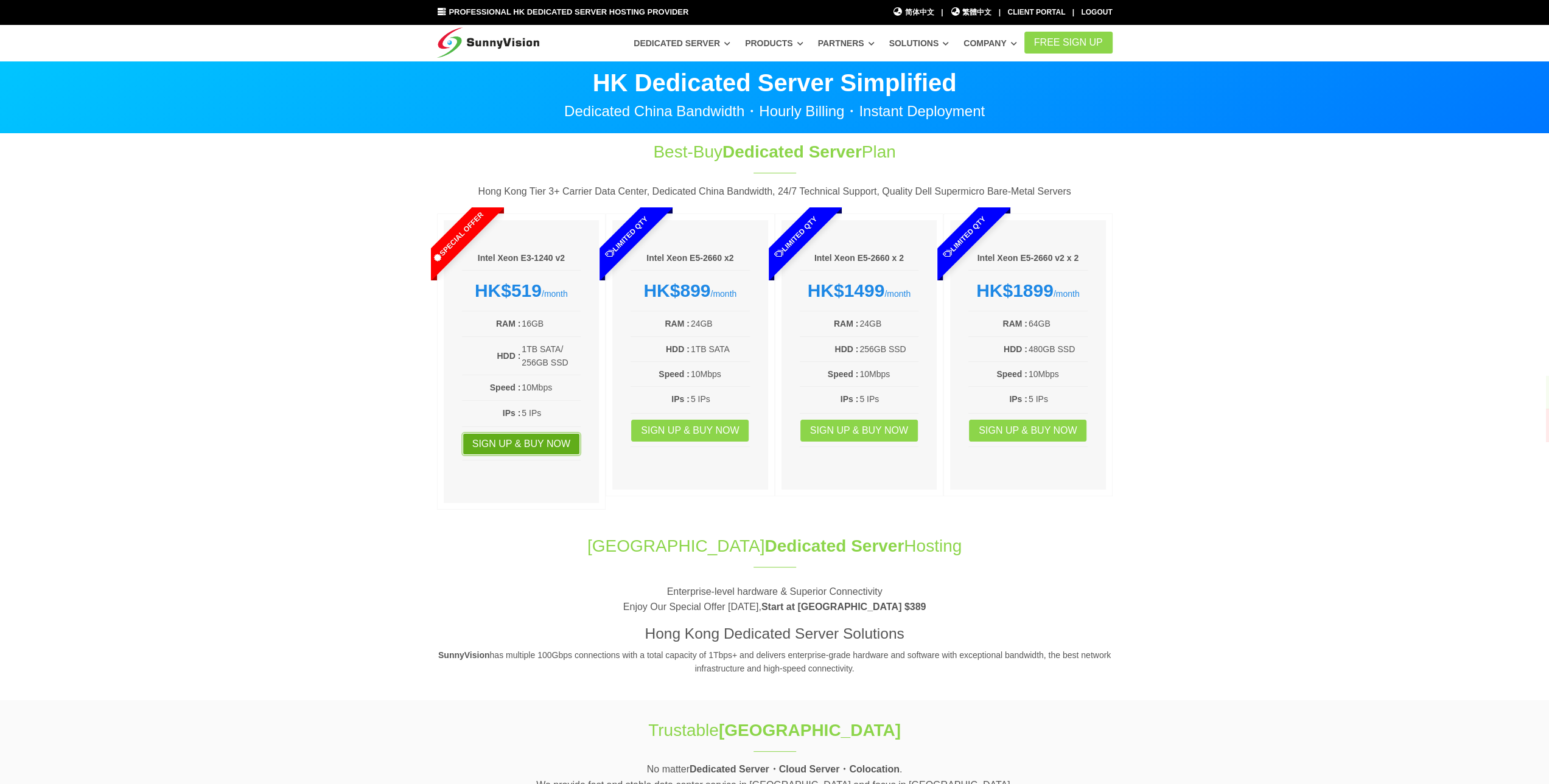
click at [532, 438] on link "Sign up & Buy Now" at bounding box center [521, 444] width 117 height 22
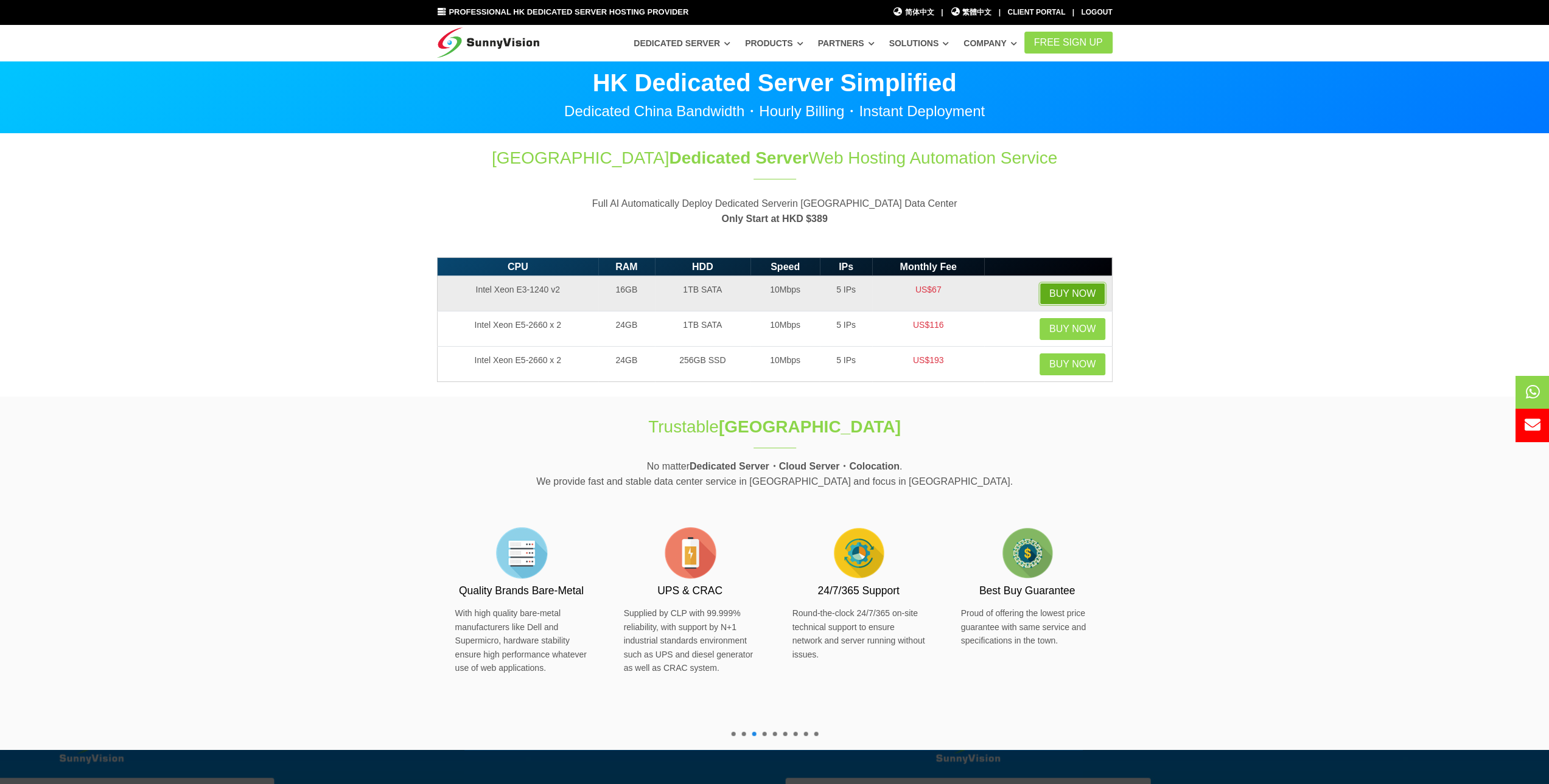
click at [1075, 293] on link "Buy Now" at bounding box center [1072, 294] width 66 height 22
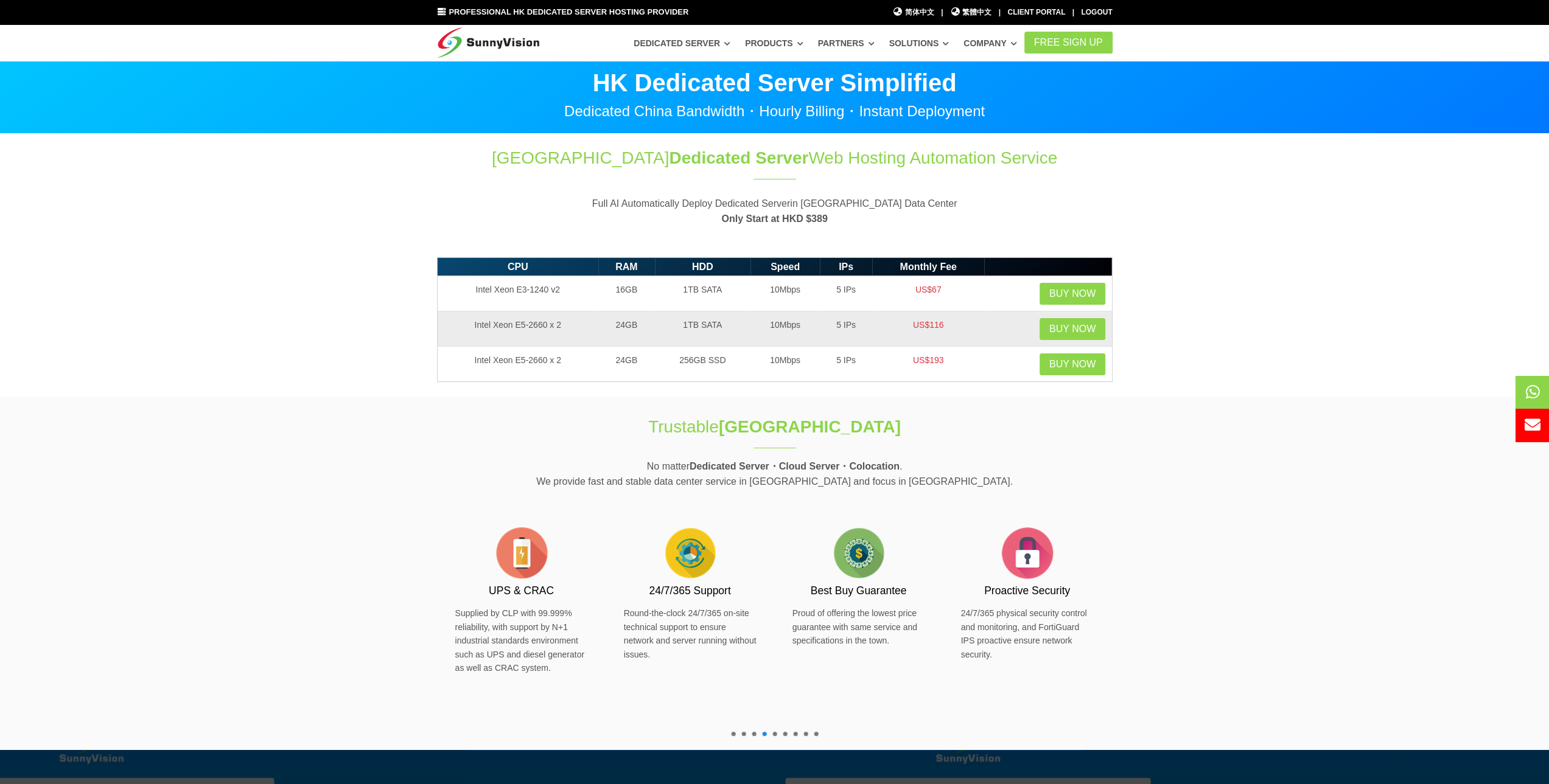
click at [815, 321] on td "10Mbps" at bounding box center [784, 328] width 70 height 35
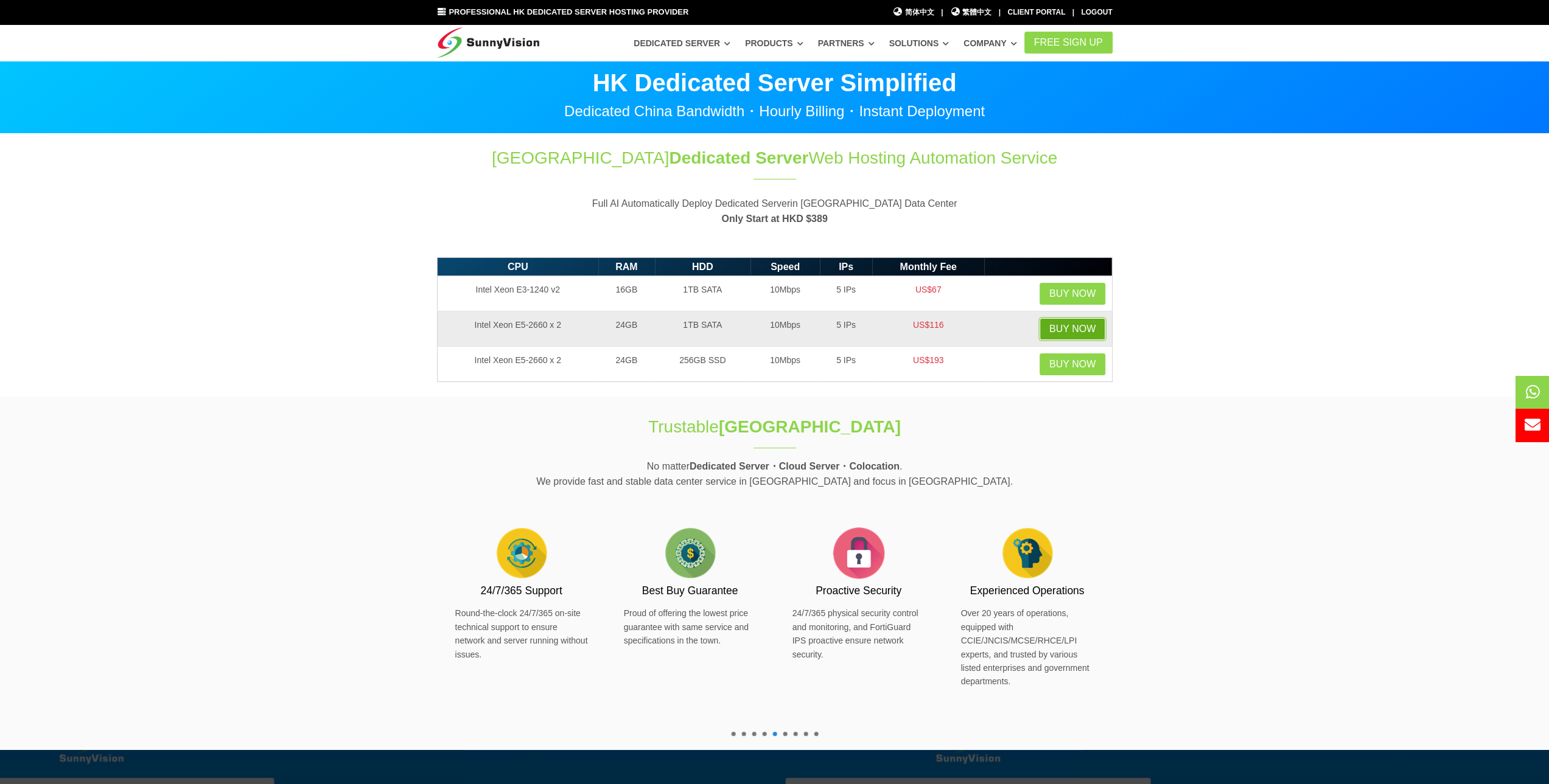
click at [1076, 326] on link "Buy Now" at bounding box center [1072, 329] width 66 height 22
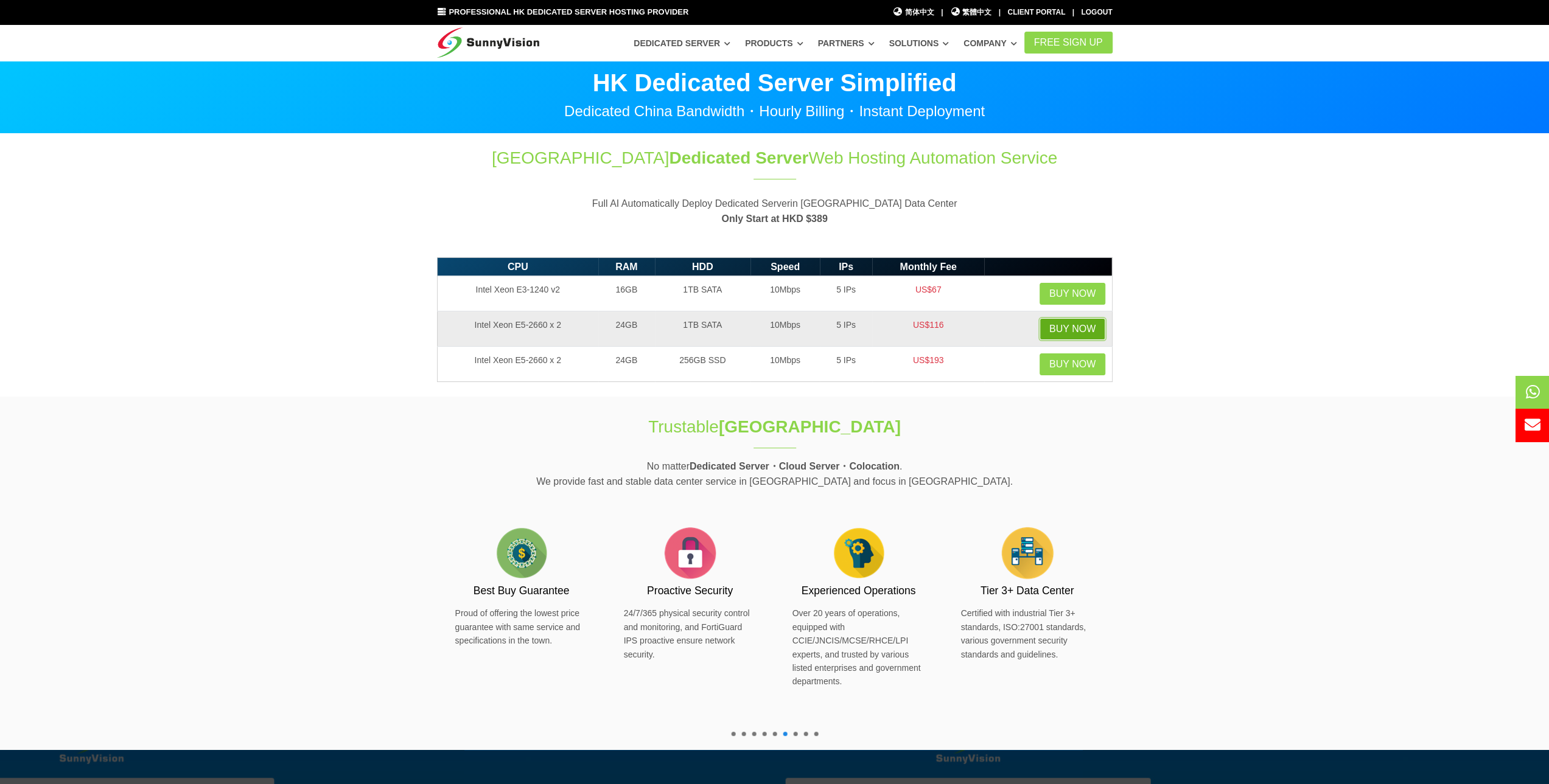
click at [1065, 320] on link "Buy Now" at bounding box center [1072, 329] width 66 height 22
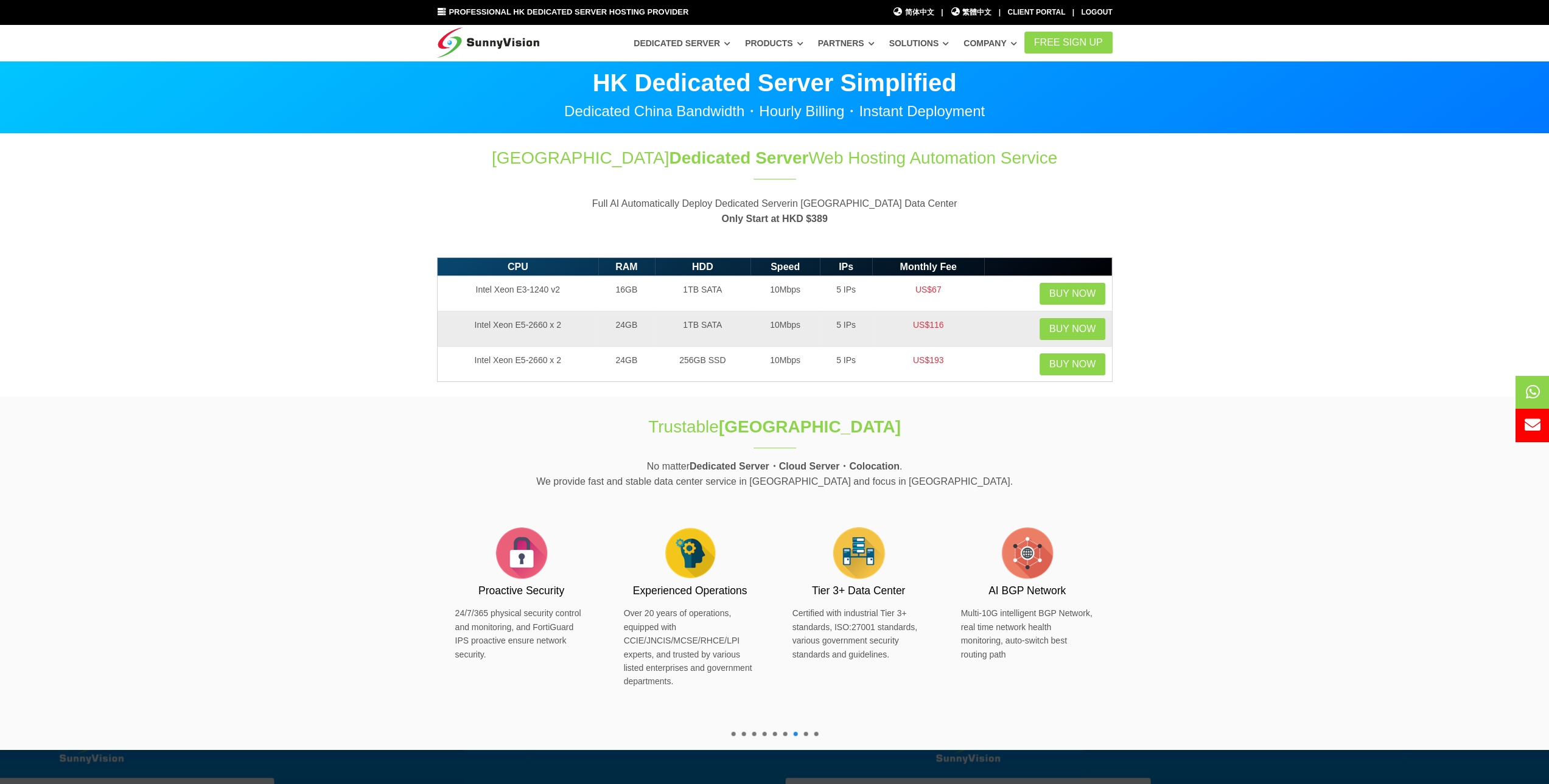
click at [756, 313] on td "10Mbps" at bounding box center [784, 328] width 70 height 35
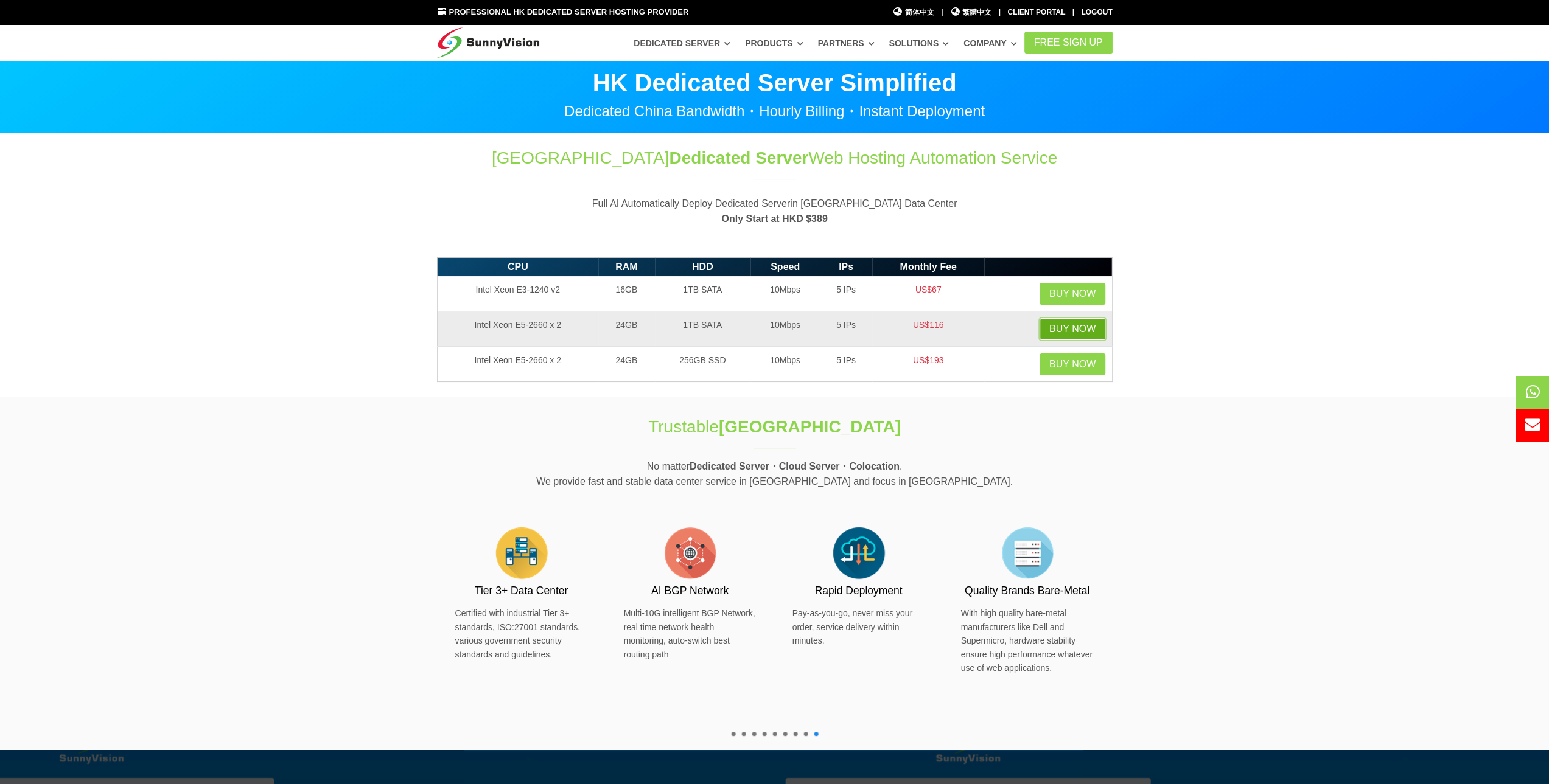
click at [1081, 327] on link "Buy Now" at bounding box center [1072, 329] width 66 height 22
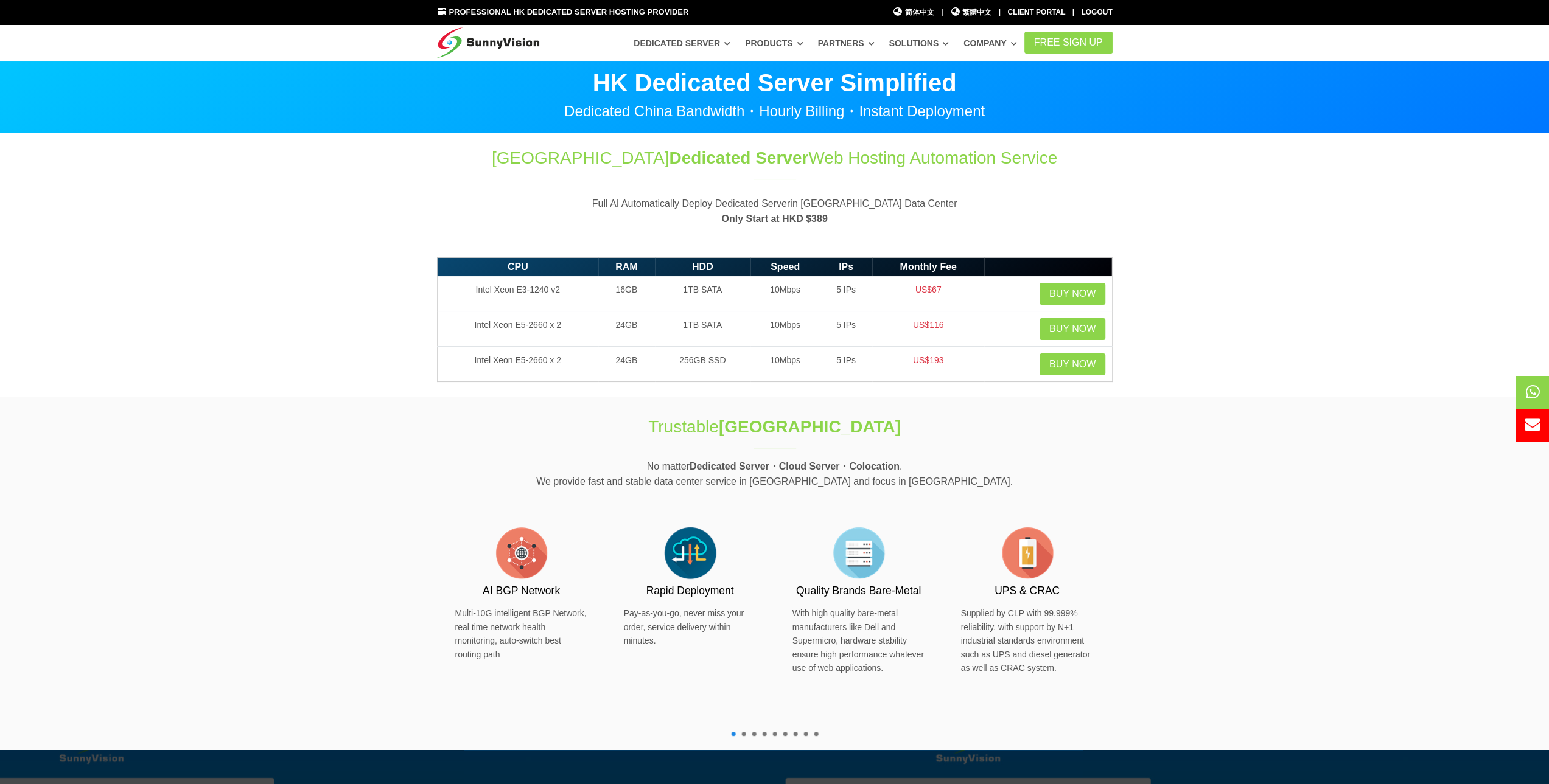
click at [566, 171] on div "Hong Kong Dedicated Server Web Hosting Automation Service" at bounding box center [774, 165] width 675 height 38
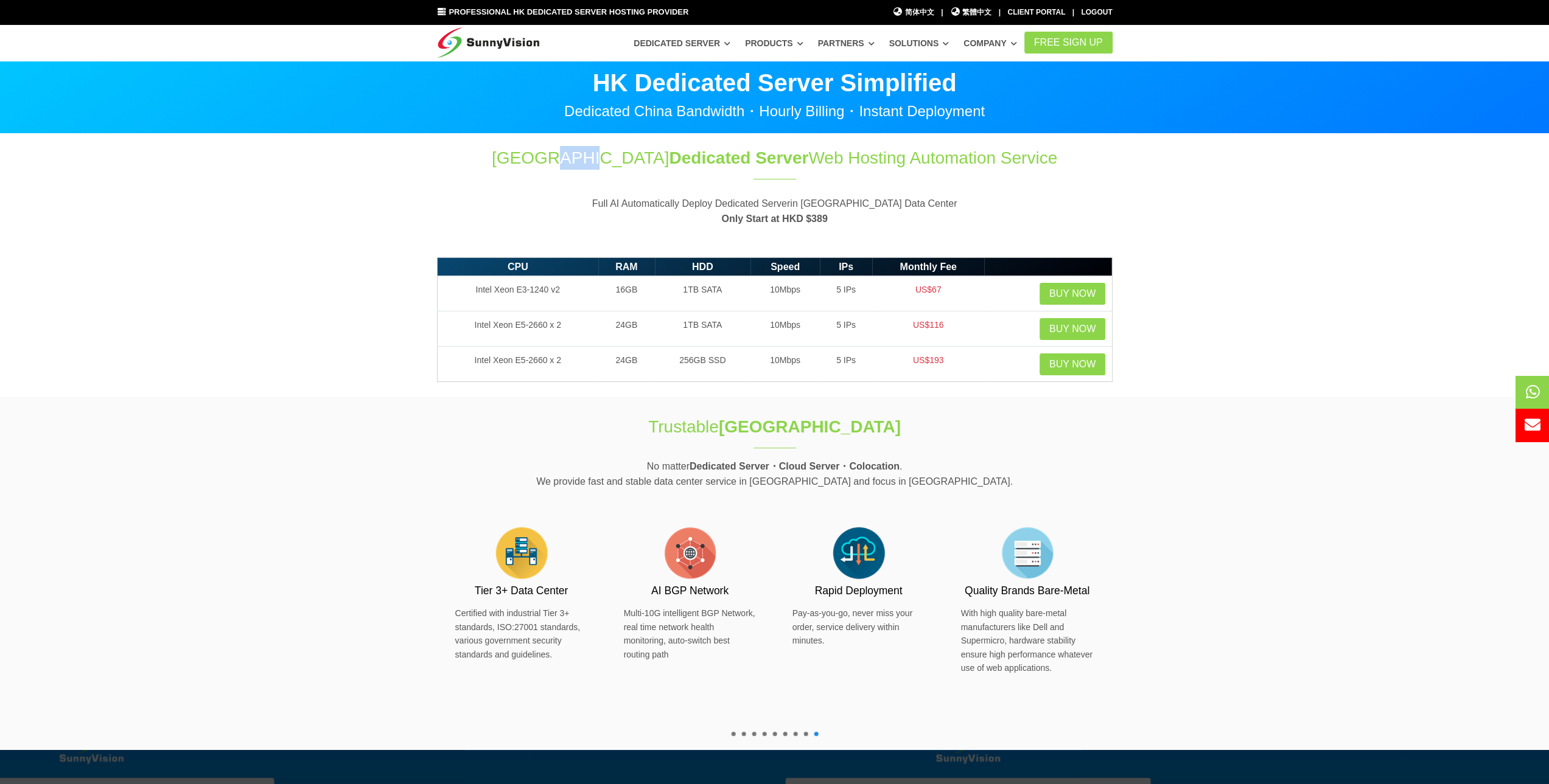
drag, startPoint x: 594, startPoint y: 159, endPoint x: 649, endPoint y: 161, distance: 55.0
click at [635, 161] on h1 "Hong Kong Dedicated Server Web Hosting Automation Service" at bounding box center [774, 158] width 675 height 23
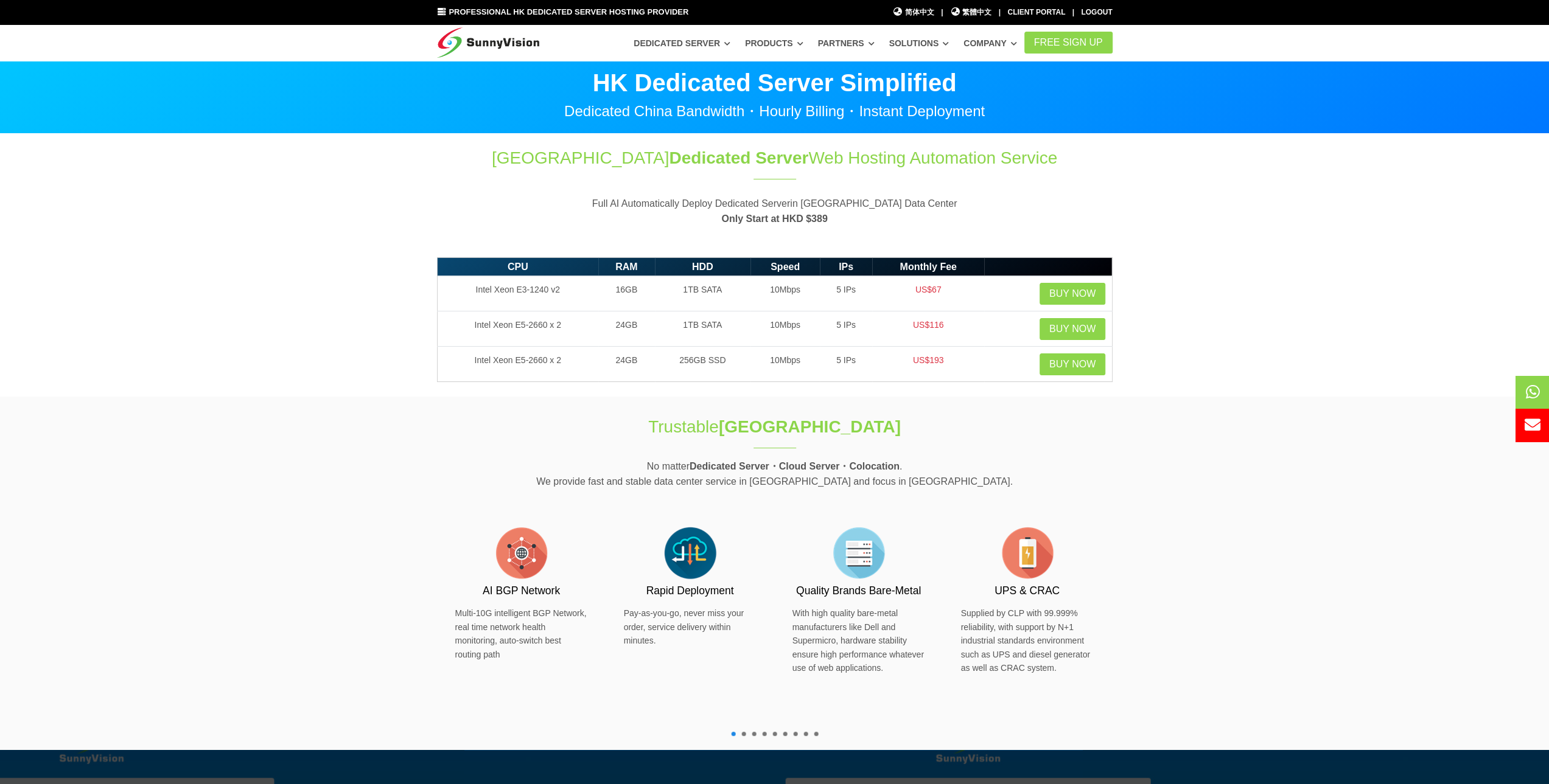
click at [556, 169] on h1 "Hong Kong Dedicated Server Web Hosting Automation Service" at bounding box center [774, 158] width 675 height 23
drag, startPoint x: 694, startPoint y: 167, endPoint x: 753, endPoint y: 166, distance: 59.0
click at [745, 167] on h1 "Hong Kong Dedicated Server Web Hosting Automation Service" at bounding box center [774, 158] width 675 height 23
click at [754, 166] on span "Dedicated Server" at bounding box center [738, 158] width 139 height 19
drag, startPoint x: 588, startPoint y: 162, endPoint x: 661, endPoint y: 165, distance: 73.1
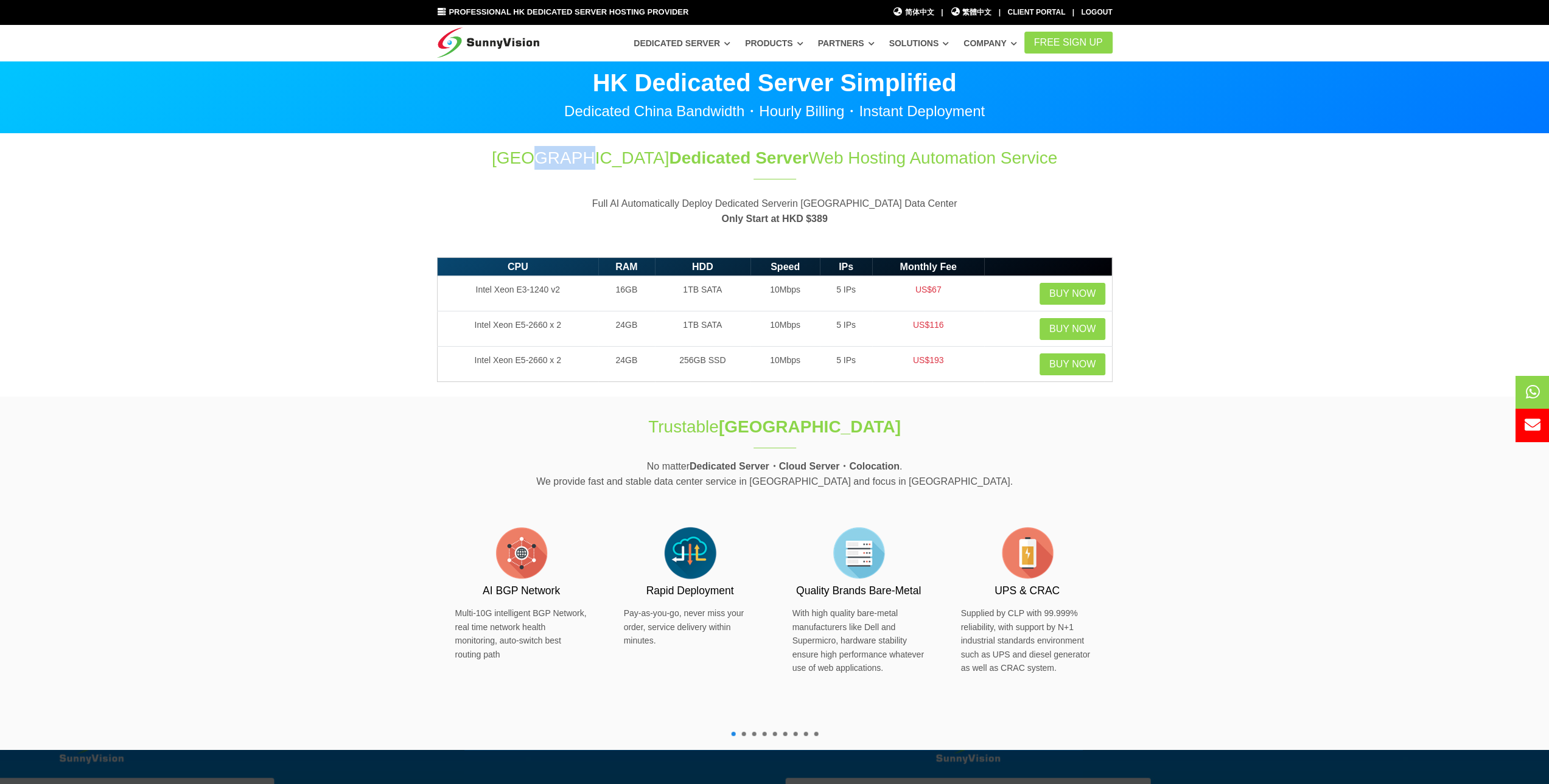
click at [655, 165] on h1 "Hong Kong Dedicated Server Web Hosting Automation Service" at bounding box center [774, 158] width 675 height 23
click at [669, 165] on span "Dedicated Server" at bounding box center [738, 158] width 139 height 19
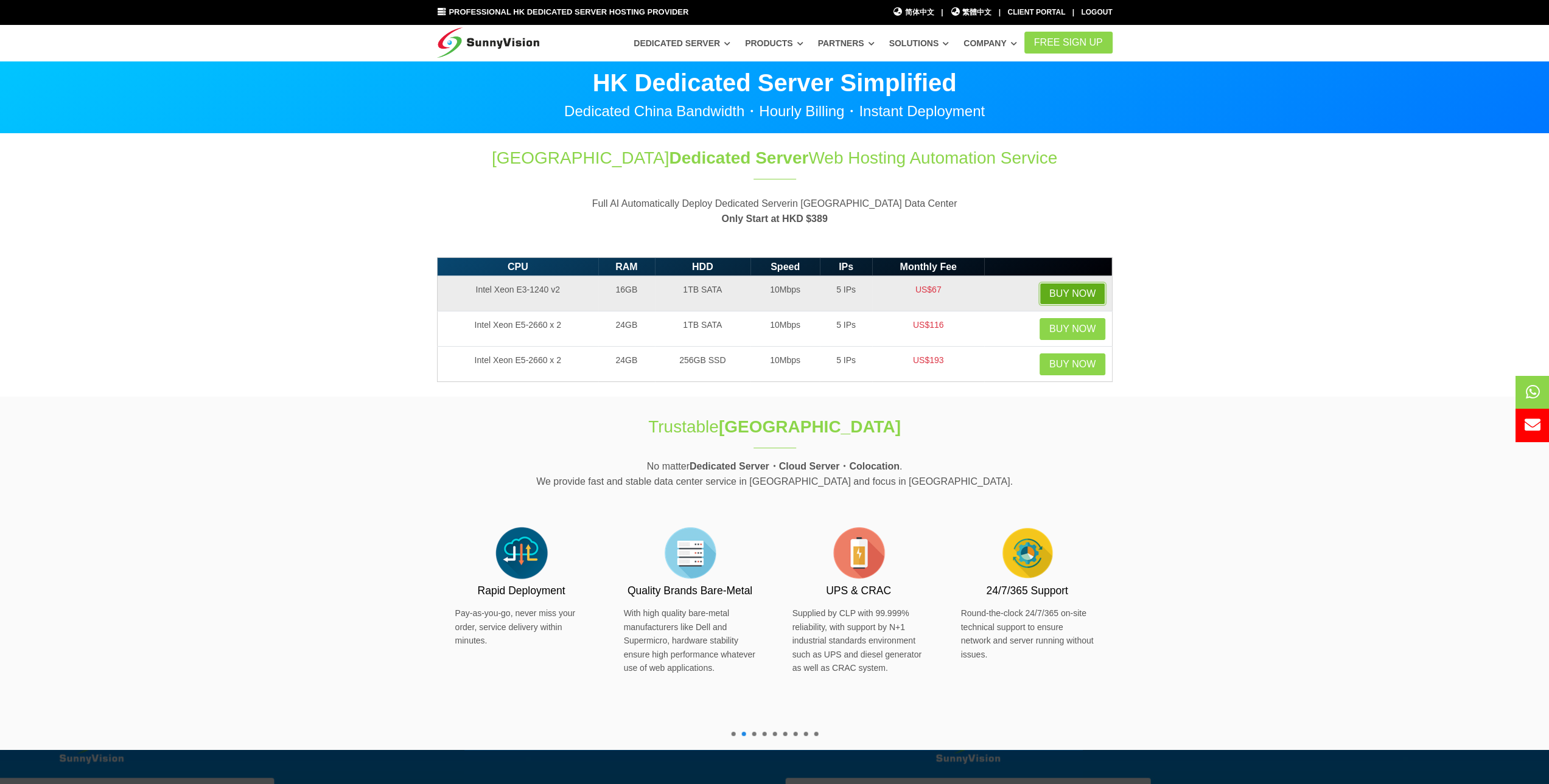
click at [1066, 286] on link "Buy Now" at bounding box center [1072, 294] width 66 height 22
